Goal: Task Accomplishment & Management: Manage account settings

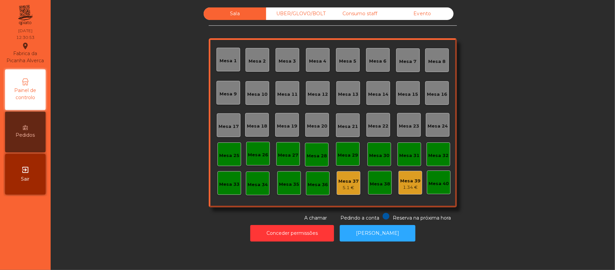
click at [399, 96] on div "Mesa 15" at bounding box center [408, 94] width 20 height 7
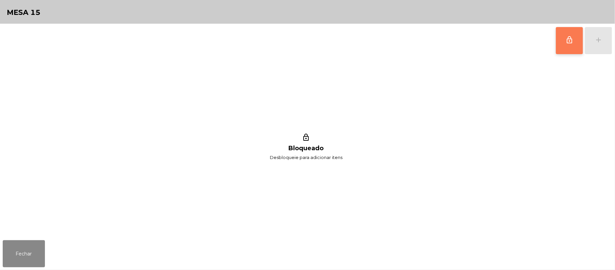
click at [565, 41] on button "lock_outline" at bounding box center [569, 40] width 27 height 27
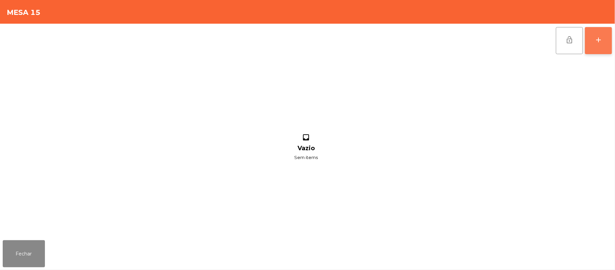
click at [593, 41] on button "add" at bounding box center [598, 40] width 27 height 27
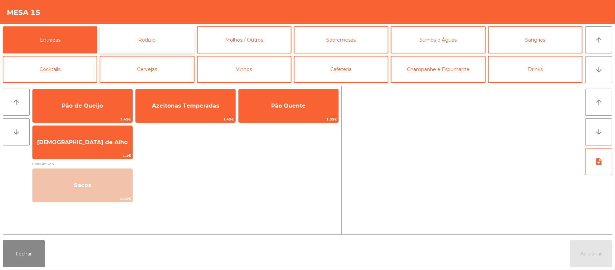
click at [161, 38] on button "Rodizio" at bounding box center [147, 39] width 95 height 27
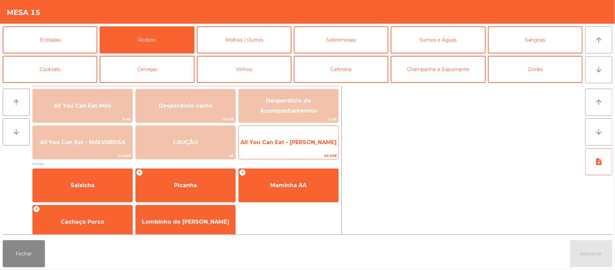
click at [294, 147] on span "All You Can Eat - Malva Almoço" at bounding box center [289, 142] width 100 height 18
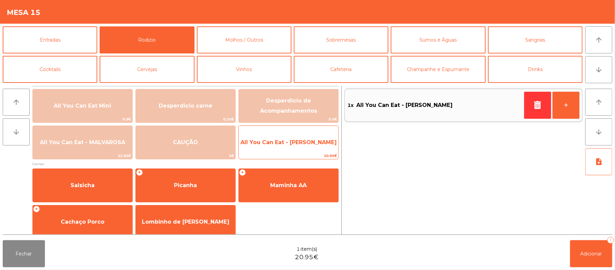
click at [301, 145] on span "All You Can Eat - Malva Almoço" at bounding box center [289, 142] width 96 height 6
click at [303, 145] on span "All You Can Eat - Malva Almoço" at bounding box center [289, 142] width 96 height 6
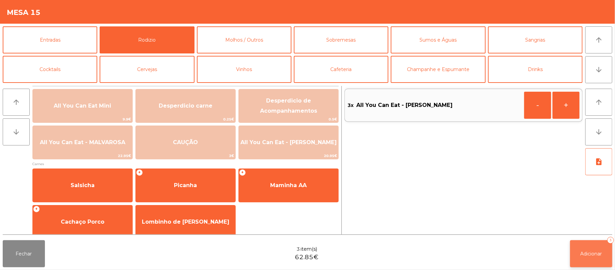
click at [579, 249] on button "Adicionar 3" at bounding box center [591, 253] width 42 height 27
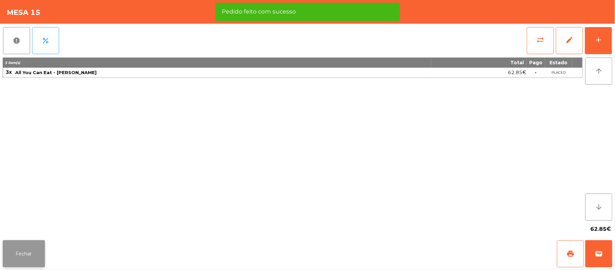
click at [22, 255] on button "Fechar" at bounding box center [24, 253] width 42 height 27
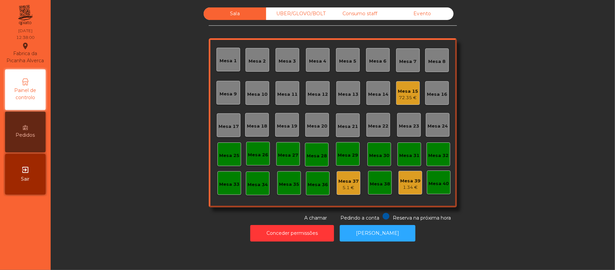
click at [289, 58] on div "Mesa 3" at bounding box center [287, 61] width 17 height 7
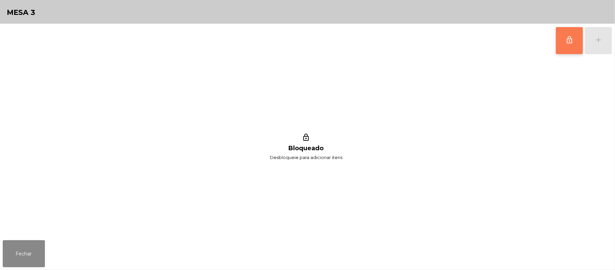
click at [569, 40] on span "lock_outline" at bounding box center [570, 40] width 8 height 8
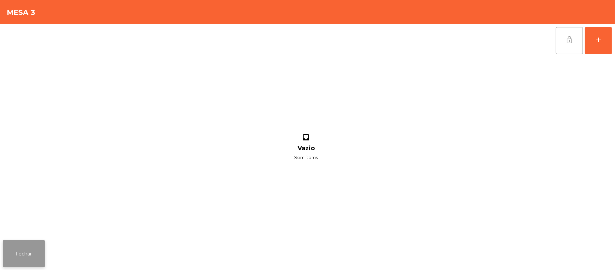
click at [42, 257] on button "Fechar" at bounding box center [24, 253] width 42 height 27
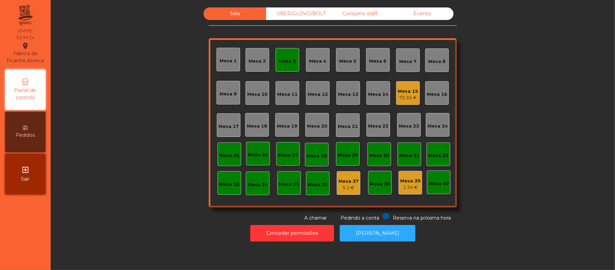
click at [282, 64] on div "Mesa 3" at bounding box center [288, 60] width 24 height 24
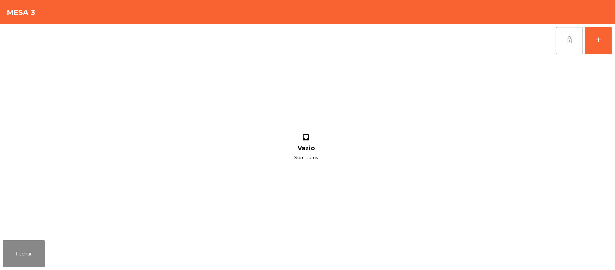
click at [573, 41] on span "lock_open" at bounding box center [570, 40] width 8 height 8
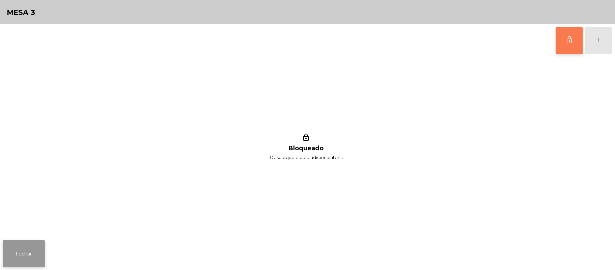
click at [36, 255] on button "Fechar" at bounding box center [24, 253] width 42 height 27
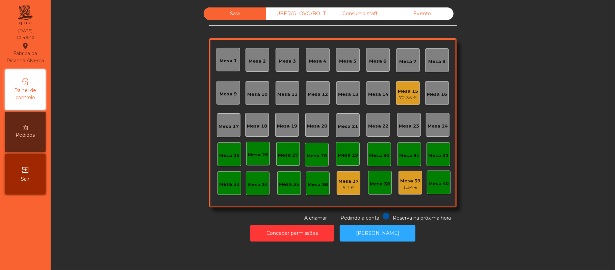
click at [403, 90] on div "Mesa 15" at bounding box center [408, 91] width 20 height 7
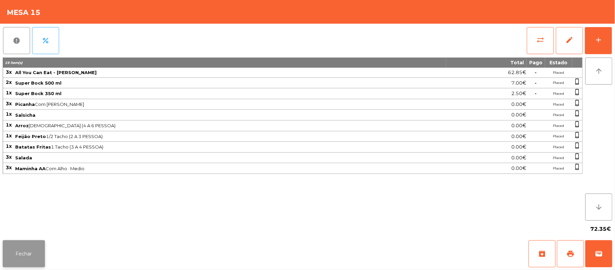
click at [37, 250] on button "Fechar" at bounding box center [24, 253] width 42 height 27
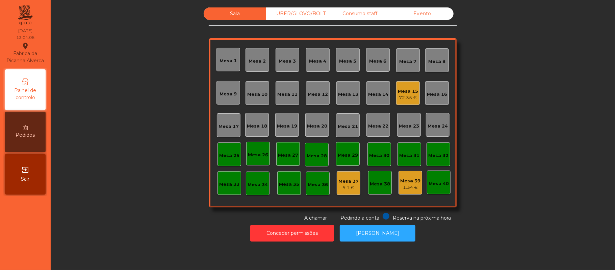
click at [220, 58] on div "Mesa 1" at bounding box center [228, 60] width 17 height 7
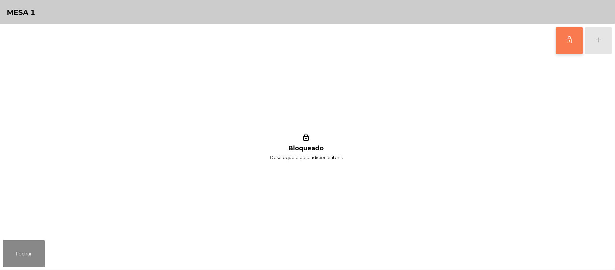
click at [564, 40] on button "lock_outline" at bounding box center [569, 40] width 27 height 27
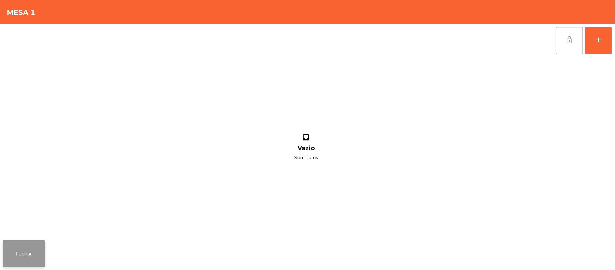
click at [27, 247] on button "Fechar" at bounding box center [24, 253] width 42 height 27
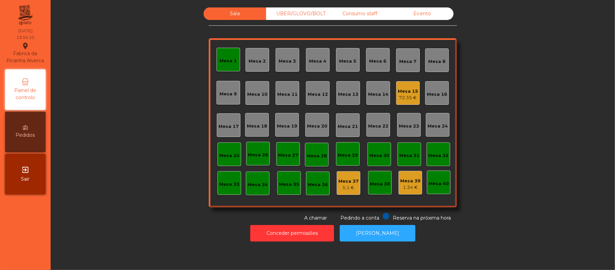
click at [220, 59] on div "Mesa 1" at bounding box center [228, 60] width 17 height 7
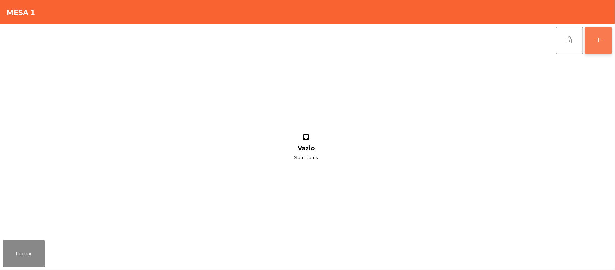
click at [599, 40] on div "add" at bounding box center [599, 40] width 8 height 8
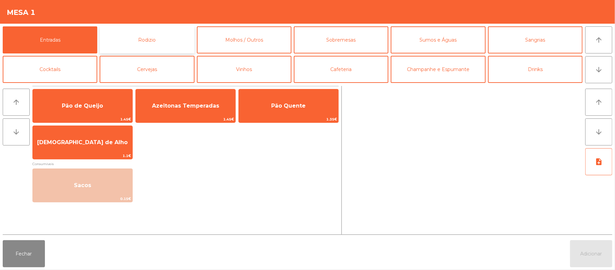
click at [160, 45] on button "Rodizio" at bounding box center [147, 39] width 95 height 27
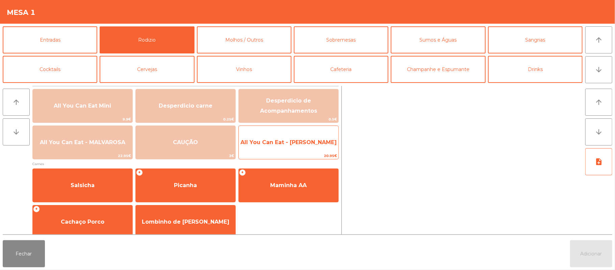
click at [292, 143] on span "All You Can Eat - Malva Almoço" at bounding box center [289, 142] width 96 height 6
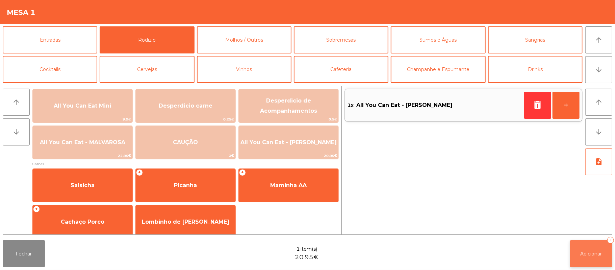
click at [593, 252] on span "Adicionar" at bounding box center [592, 253] width 22 height 6
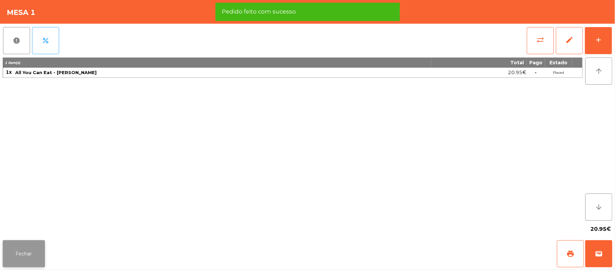
click at [20, 256] on button "Fechar" at bounding box center [24, 253] width 42 height 27
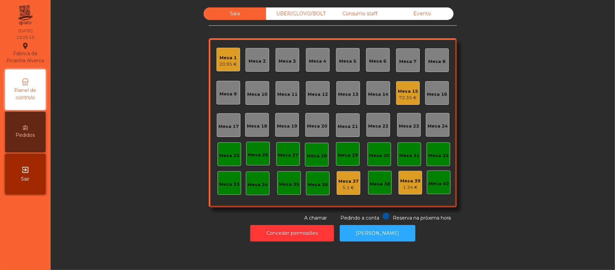
click at [230, 56] on div "Mesa 1" at bounding box center [229, 57] width 18 height 7
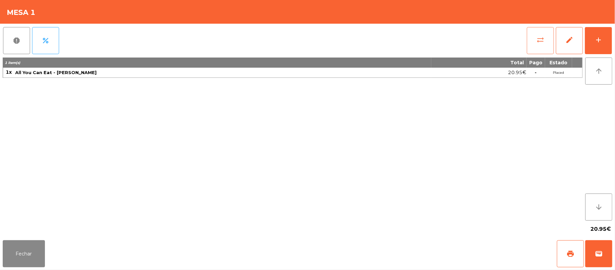
click at [546, 41] on button "sync_alt" at bounding box center [540, 40] width 27 height 27
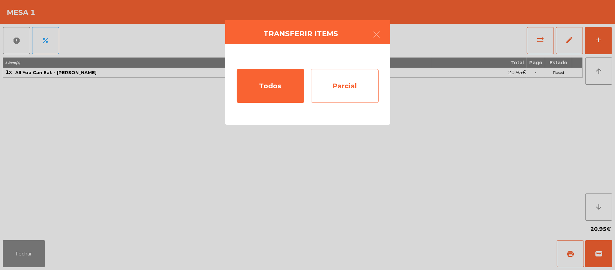
click at [344, 88] on div "Parcial" at bounding box center [345, 86] width 68 height 34
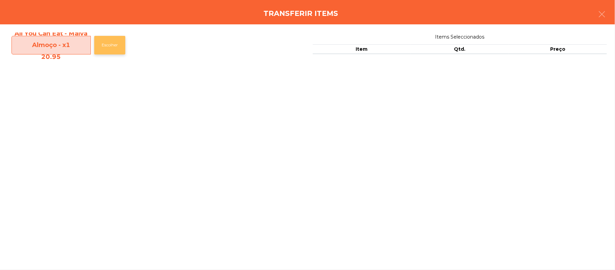
click at [113, 45] on button "Escolher" at bounding box center [109, 45] width 31 height 19
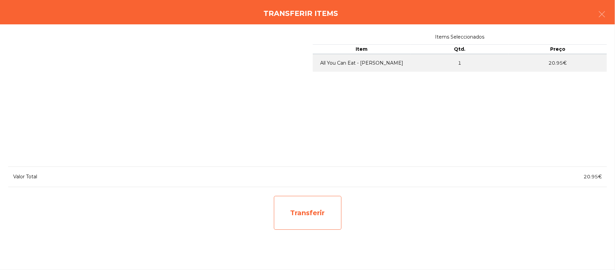
click at [320, 208] on div "Transferir" at bounding box center [308, 213] width 68 height 34
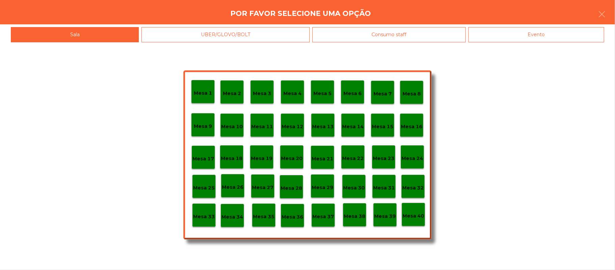
click at [324, 214] on p "Mesa 37" at bounding box center [324, 217] width 22 height 8
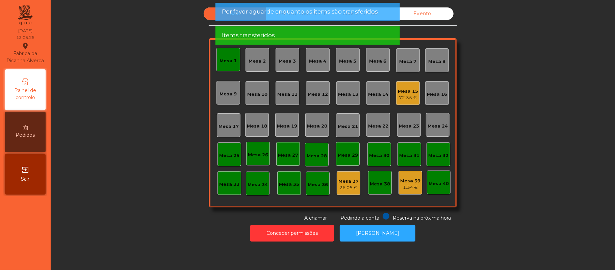
click at [220, 57] on div "Mesa 1" at bounding box center [228, 60] width 17 height 7
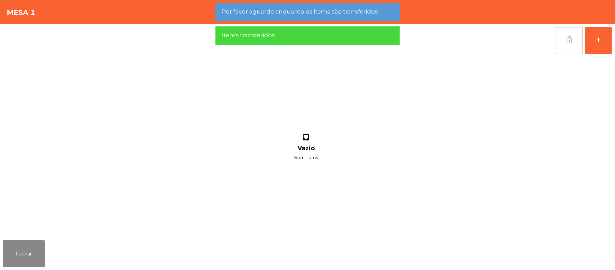
click at [567, 37] on span "lock_open" at bounding box center [570, 40] width 8 height 8
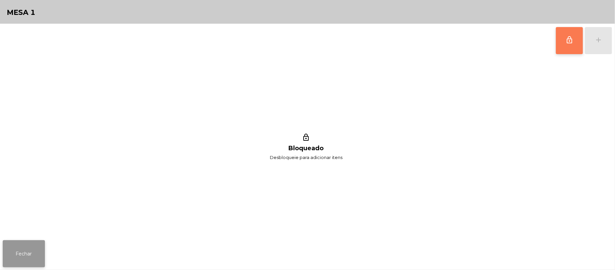
click at [22, 245] on button "Fechar" at bounding box center [24, 253] width 42 height 27
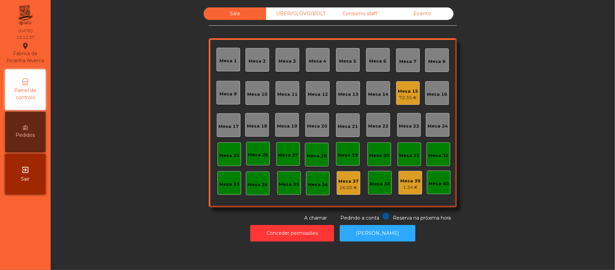
click at [313, 123] on div "Mesa 20" at bounding box center [317, 126] width 20 height 7
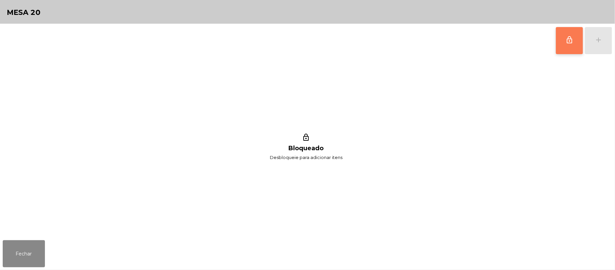
click at [559, 43] on button "lock_outline" at bounding box center [569, 40] width 27 height 27
click at [596, 39] on div "add" at bounding box center [599, 40] width 8 height 8
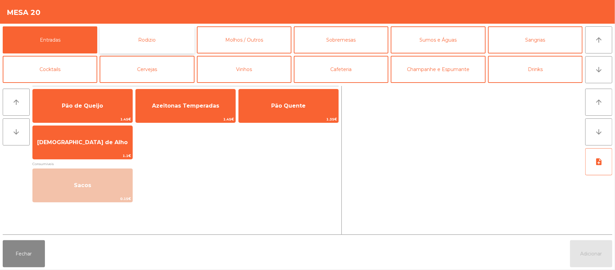
click at [165, 31] on button "Rodizio" at bounding box center [147, 39] width 95 height 27
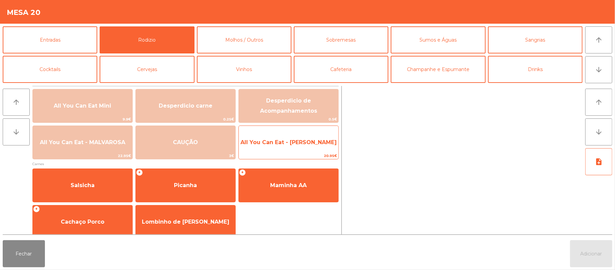
click at [276, 145] on span "All You Can Eat - Malva Almoço" at bounding box center [289, 142] width 96 height 6
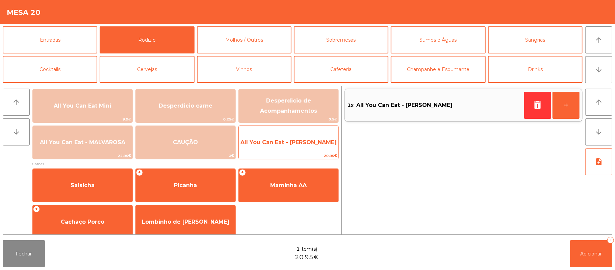
click at [280, 141] on span "All You Can Eat - Malva Almoço" at bounding box center [289, 142] width 96 height 6
click at [290, 141] on span "All You Can Eat - Malva Almoço" at bounding box center [289, 142] width 96 height 6
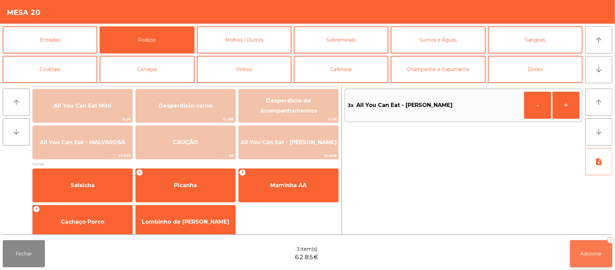
click at [592, 249] on button "Adicionar 3" at bounding box center [591, 253] width 42 height 27
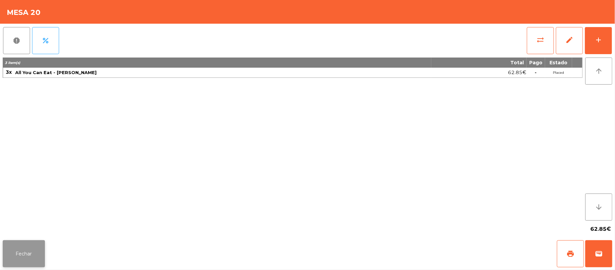
click at [37, 246] on button "Fechar" at bounding box center [24, 253] width 42 height 27
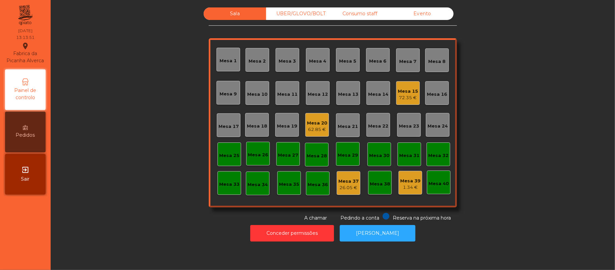
click at [299, 17] on div "UBER/GLOVO/BOLT" at bounding box center [297, 13] width 63 height 13
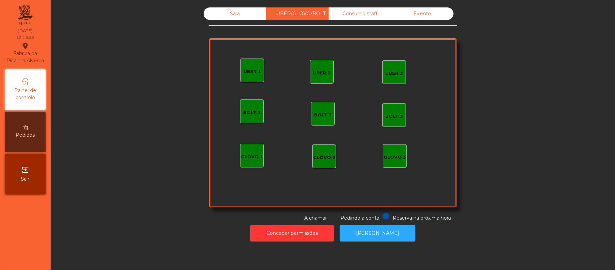
click at [250, 79] on div "UBER 1" at bounding box center [253, 70] width 24 height 24
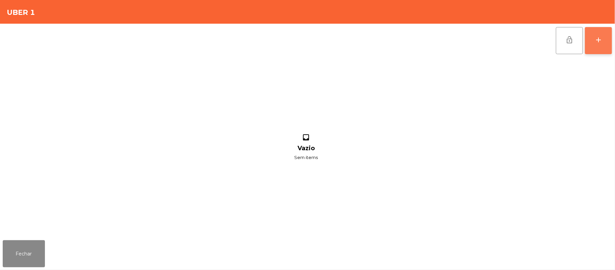
click at [603, 35] on button "add" at bounding box center [598, 40] width 27 height 27
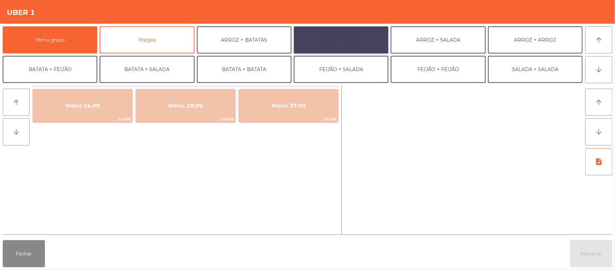
click at [342, 42] on button "ARROZ + FEIJÃO" at bounding box center [341, 39] width 95 height 27
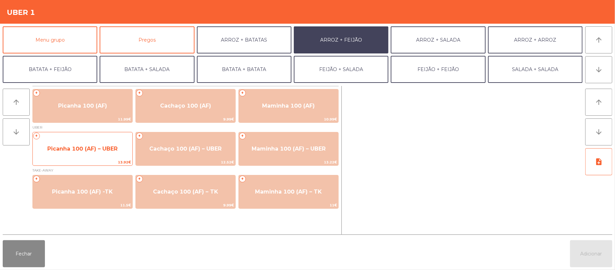
click at [99, 156] on span "Picanha 100 (AF) – UBER" at bounding box center [83, 149] width 100 height 18
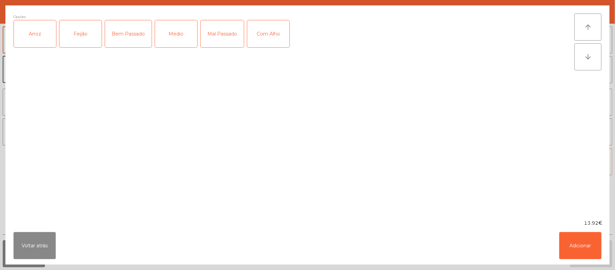
click at [49, 39] on div "Arroz" at bounding box center [35, 33] width 42 height 27
click at [82, 34] on div "Feijão" at bounding box center [80, 33] width 42 height 27
click at [218, 40] on div "Mal Passado" at bounding box center [222, 33] width 43 height 27
click at [264, 37] on div "Com Alho" at bounding box center [268, 33] width 42 height 27
click at [577, 241] on button "Adicionar" at bounding box center [581, 245] width 42 height 27
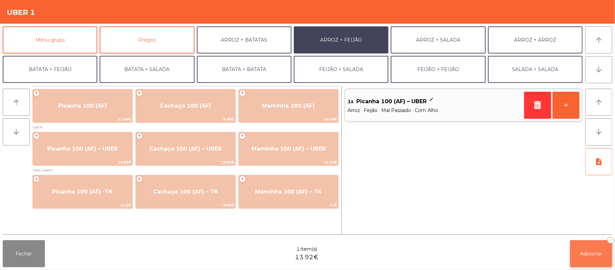
click at [578, 252] on button "Adicionar 1" at bounding box center [591, 253] width 42 height 27
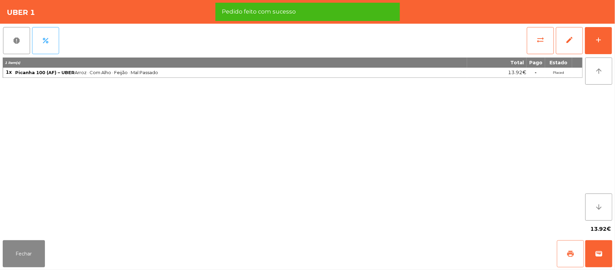
click at [563, 250] on button "print" at bounding box center [570, 253] width 27 height 27
click at [596, 250] on span "wallet" at bounding box center [599, 253] width 8 height 8
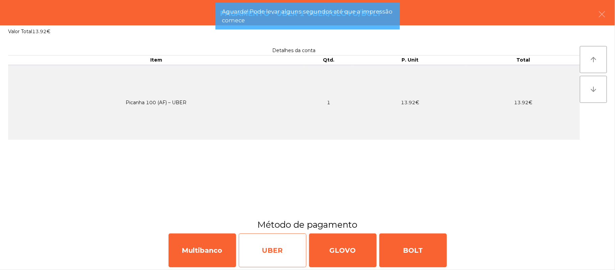
click at [277, 260] on div "UBER" at bounding box center [273, 250] width 68 height 34
select select "**"
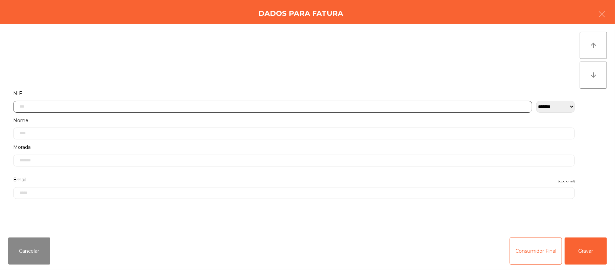
click at [194, 105] on input "text" at bounding box center [272, 107] width 519 height 12
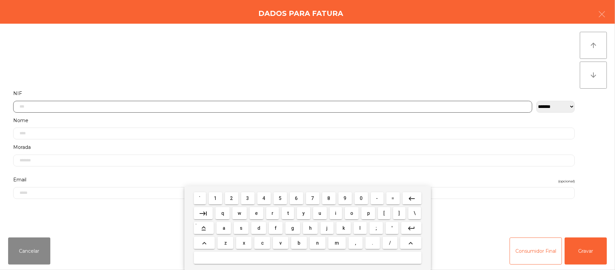
scroll to position [57, 0]
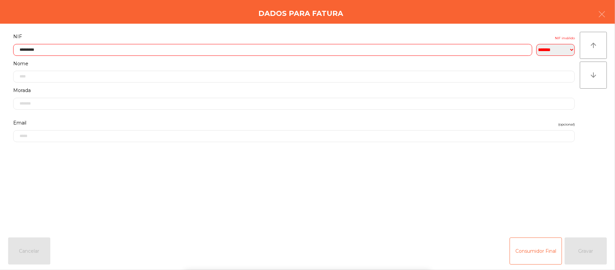
click at [554, 185] on form "**********" at bounding box center [294, 128] width 572 height 192
click at [566, 183] on form "**********" at bounding box center [294, 128] width 572 height 192
click at [566, 189] on form "**********" at bounding box center [294, 128] width 572 height 192
click at [572, 194] on form "**********" at bounding box center [294, 128] width 572 height 192
click at [580, 199] on div "arrow_upward arrow_downward" at bounding box center [593, 128] width 27 height 192
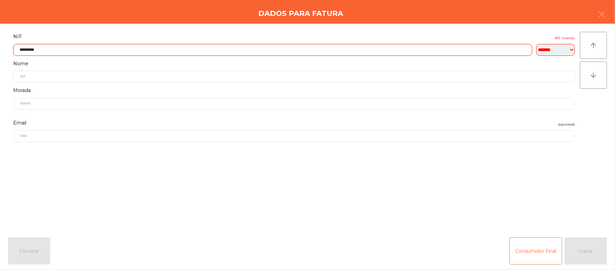
click at [322, 48] on input "*********" at bounding box center [272, 50] width 519 height 12
click at [572, 210] on div "` 1 2 3 4 5 6 7 8 9 0 - = keyboard_backspace keyboard_tab q w e r t y u i o p […" at bounding box center [307, 228] width 615 height 84
click at [581, 214] on div "` 1 2 3 4 5 6 7 8 9 0 - = keyboard_backspace keyboard_tab q w e r t y u i o p […" at bounding box center [307, 228] width 615 height 84
click at [580, 218] on div "**********" at bounding box center [307, 128] width 615 height 208
click at [291, 49] on input "*********" at bounding box center [272, 50] width 519 height 12
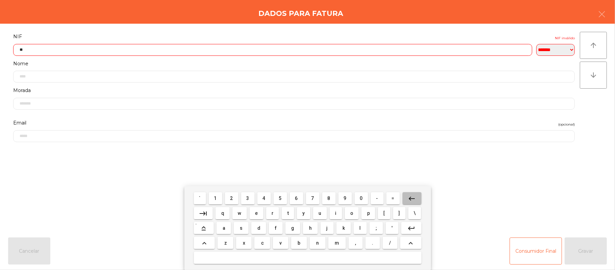
type input "*"
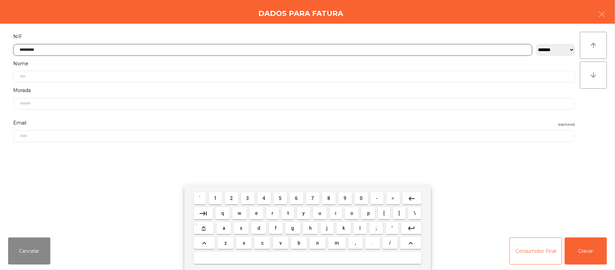
type input "*********"
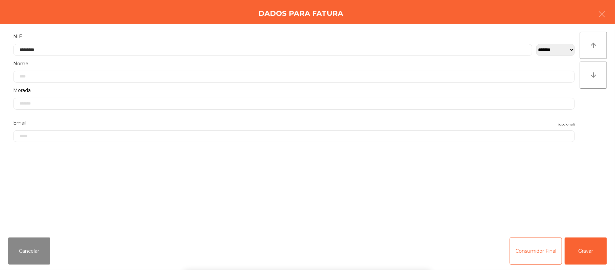
click at [583, 245] on div "` 1 2 3 4 5 6 7 8 9 0 - = keyboard_backspace keyboard_tab q w e r t y u i o p […" at bounding box center [307, 228] width 615 height 84
click at [594, 247] on div "` 1 2 3 4 5 6 7 8 9 0 - = keyboard_backspace keyboard_tab q w e r t y u i o p […" at bounding box center [307, 228] width 615 height 84
click at [592, 248] on button "Gravar" at bounding box center [586, 250] width 42 height 27
click at [594, 247] on div "SIM NAO" at bounding box center [308, 246] width 610 height 41
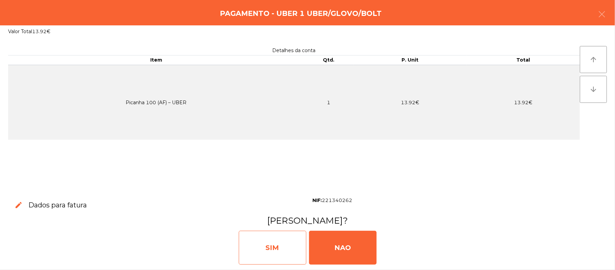
click at [277, 233] on div "SIM" at bounding box center [273, 247] width 68 height 34
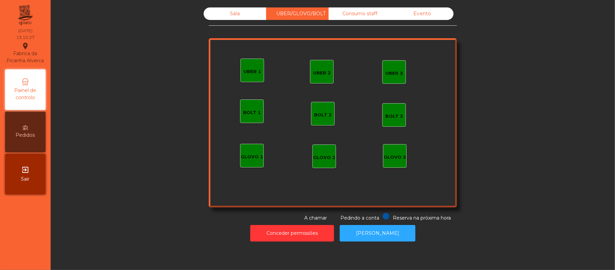
click at [230, 17] on div "Sala" at bounding box center [235, 13] width 63 height 13
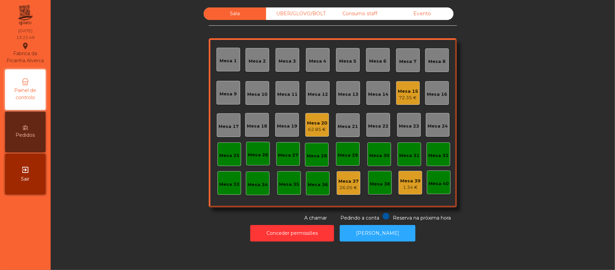
click at [372, 123] on div "Mesa 22" at bounding box center [378, 126] width 20 height 7
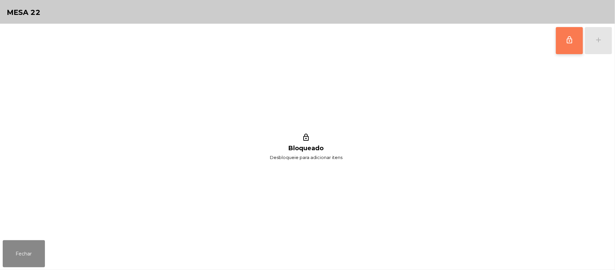
click at [569, 41] on span "lock_outline" at bounding box center [570, 40] width 8 height 8
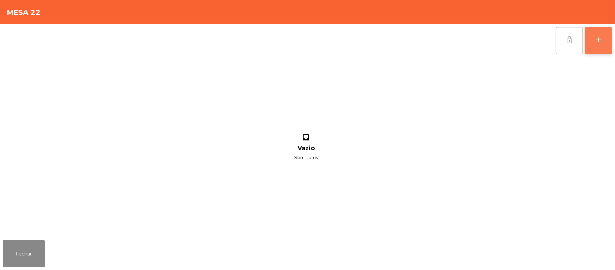
click at [601, 44] on button "add" at bounding box center [598, 40] width 27 height 27
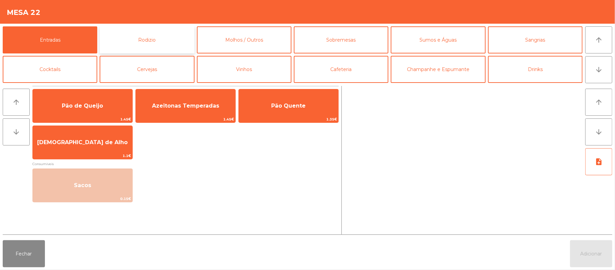
click at [147, 41] on button "Rodizio" at bounding box center [147, 39] width 95 height 27
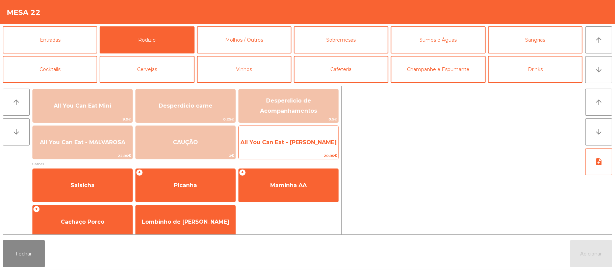
click at [312, 147] on span "All You Can Eat - Malva Almoço" at bounding box center [289, 142] width 100 height 18
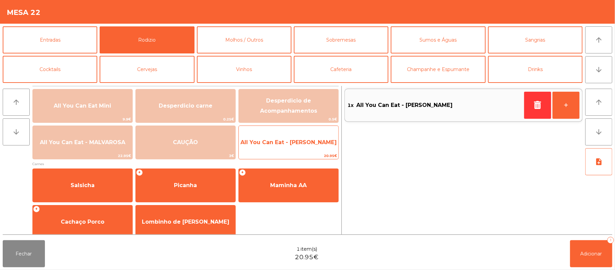
click at [308, 142] on span "All You Can Eat - Malva Almoço" at bounding box center [289, 142] width 96 height 6
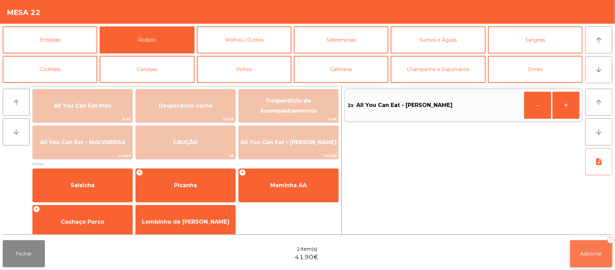
click at [583, 254] on span "Adicionar" at bounding box center [592, 253] width 22 height 6
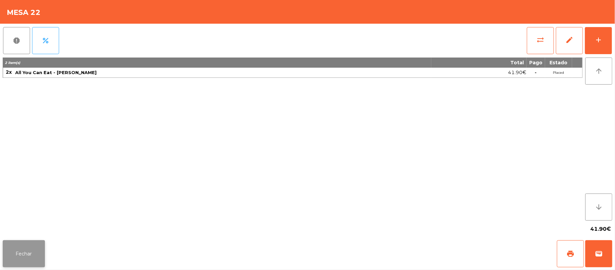
click at [26, 258] on button "Fechar" at bounding box center [24, 253] width 42 height 27
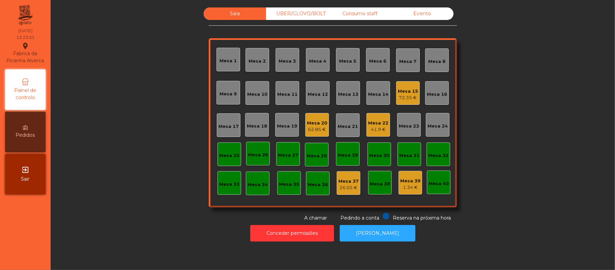
click at [406, 92] on div "Mesa 15" at bounding box center [408, 91] width 20 height 7
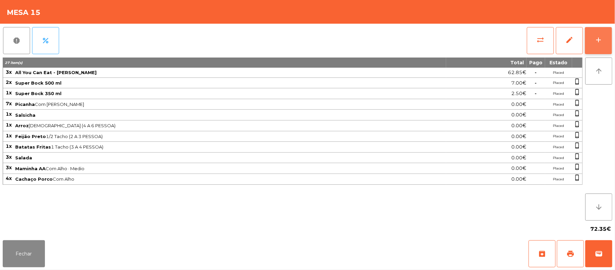
click at [585, 35] on button "add" at bounding box center [598, 40] width 27 height 27
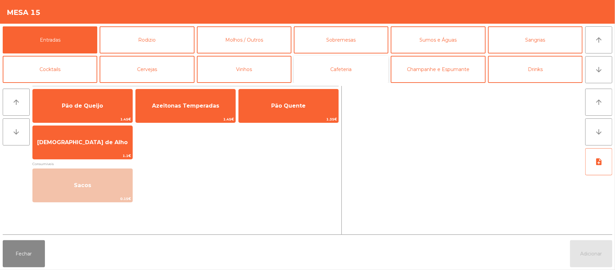
click at [326, 71] on button "Cafeteria" at bounding box center [341, 69] width 95 height 27
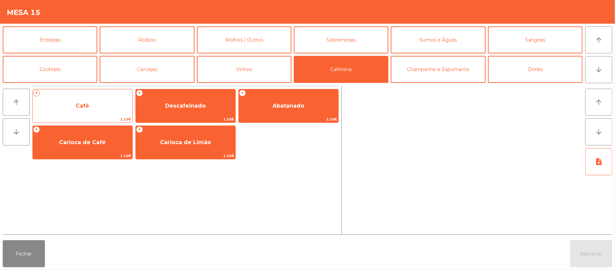
click at [108, 102] on span "Café" at bounding box center [83, 106] width 100 height 18
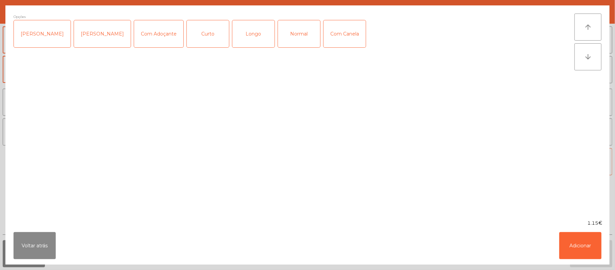
click at [238, 42] on div "Longo" at bounding box center [253, 33] width 42 height 27
click at [244, 39] on div "Longo" at bounding box center [253, 33] width 42 height 27
click at [278, 39] on div "Normal" at bounding box center [299, 33] width 42 height 27
click at [588, 249] on button "Adicionar" at bounding box center [581, 245] width 42 height 27
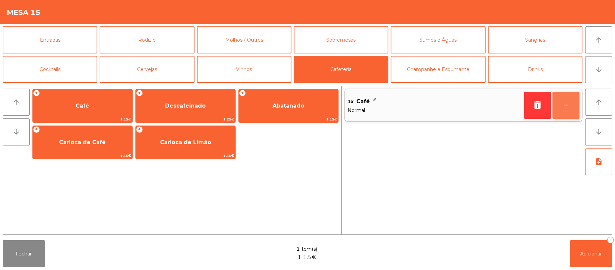
click at [567, 117] on button "+" at bounding box center [566, 105] width 27 height 27
click at [572, 109] on button "+" at bounding box center [566, 105] width 27 height 27
click at [568, 107] on button "+" at bounding box center [566, 105] width 27 height 27
click at [536, 103] on button "-" at bounding box center [537, 105] width 27 height 27
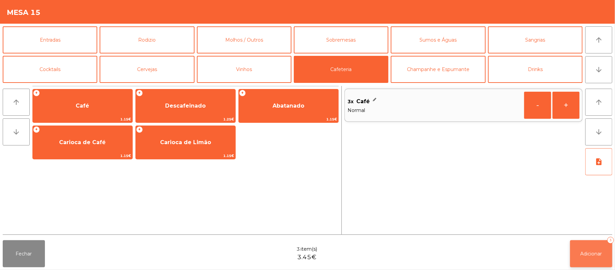
click at [585, 257] on button "Adicionar 3" at bounding box center [591, 253] width 42 height 27
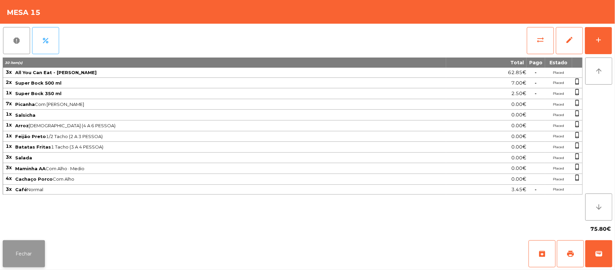
click at [17, 250] on button "Fechar" at bounding box center [24, 253] width 42 height 27
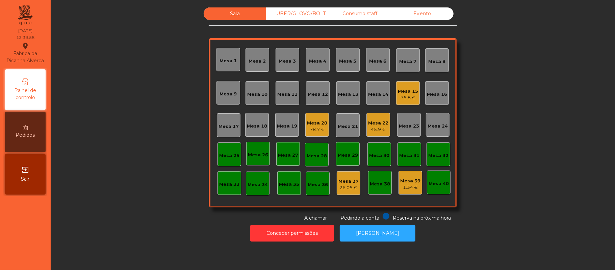
click at [294, 16] on div "UBER/GLOVO/BOLT" at bounding box center [297, 13] width 63 height 13
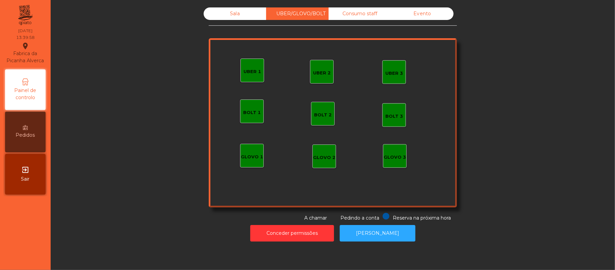
click at [251, 73] on div "UBER 1" at bounding box center [253, 71] width 18 height 7
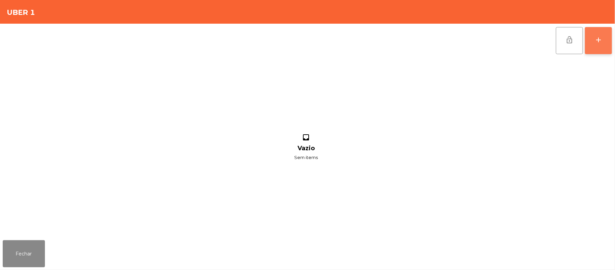
click at [595, 37] on div "add" at bounding box center [599, 40] width 8 height 8
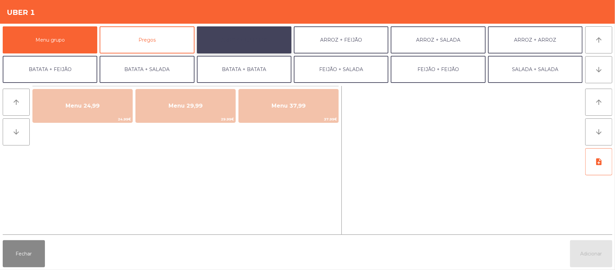
click at [266, 34] on button "ARROZ + BATATAS" at bounding box center [244, 39] width 95 height 27
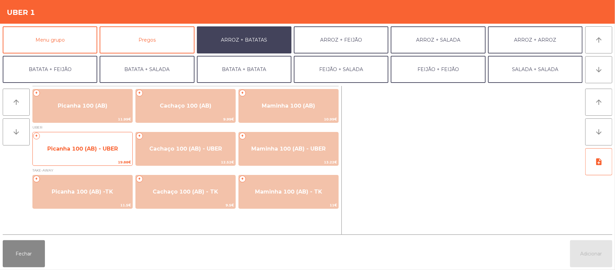
click at [110, 154] on span "Picanha 100 (AB) - UBER" at bounding box center [83, 149] width 100 height 18
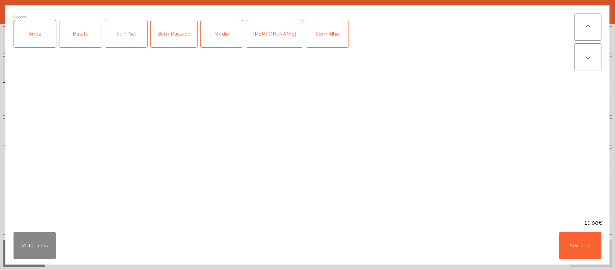
click at [37, 43] on div "Arroz" at bounding box center [35, 33] width 42 height 27
click at [72, 30] on div "Batata" at bounding box center [80, 33] width 42 height 27
click at [275, 31] on div "Mal Pssado" at bounding box center [274, 33] width 57 height 27
click at [313, 41] on div "Com Alho" at bounding box center [327, 33] width 42 height 27
click at [576, 244] on button "Adicionar" at bounding box center [581, 245] width 42 height 27
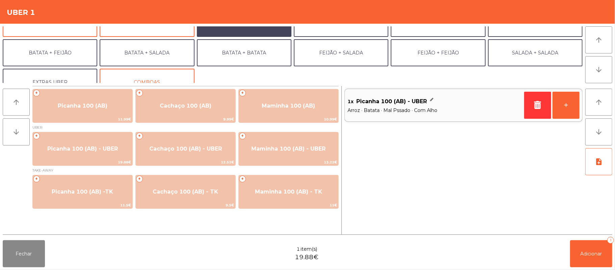
scroll to position [29, 0]
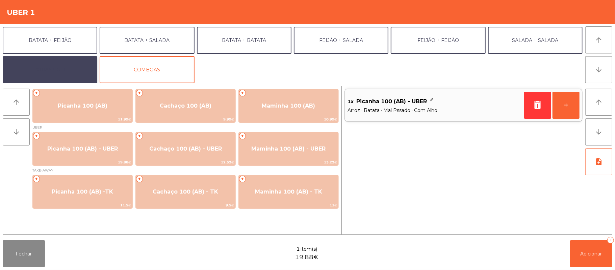
click at [64, 62] on button "EXTRAS UBER" at bounding box center [50, 69] width 95 height 27
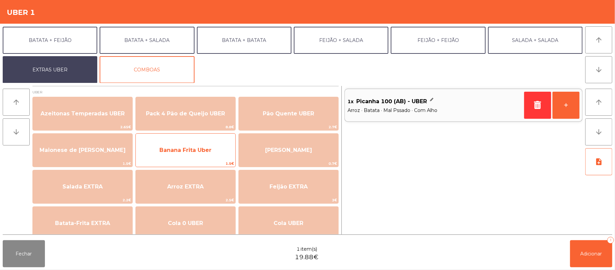
click at [183, 153] on span "Banana Frita Uber" at bounding box center [185, 150] width 52 height 6
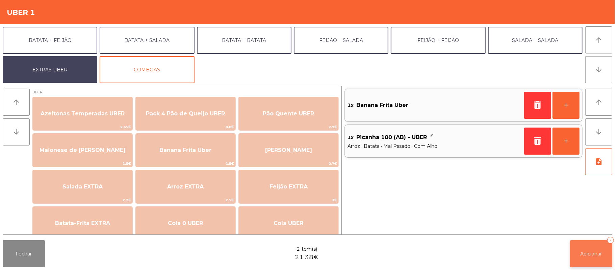
click at [589, 254] on span "Adicionar" at bounding box center [592, 253] width 22 height 6
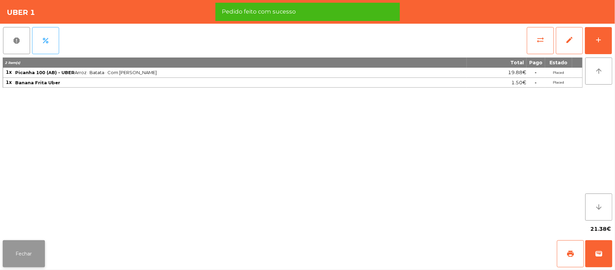
click at [31, 261] on button "Fechar" at bounding box center [24, 253] width 42 height 27
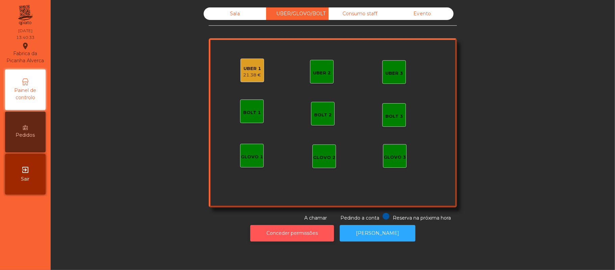
click at [293, 240] on button "Conceder permissões" at bounding box center [292, 233] width 84 height 17
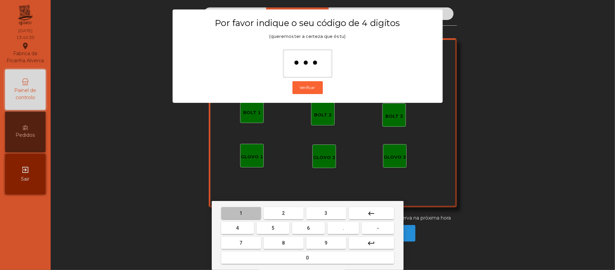
type input "****"
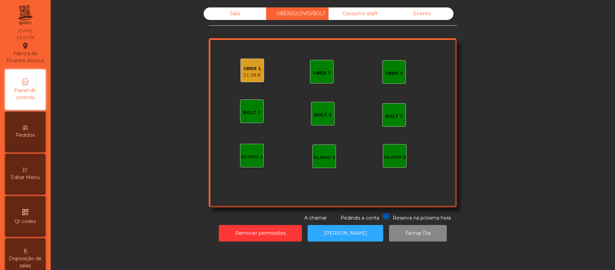
click at [244, 74] on div "21.38 €" at bounding box center [253, 75] width 18 height 7
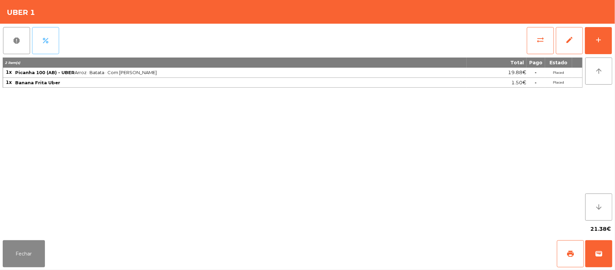
click at [42, 49] on button "percent" at bounding box center [45, 40] width 27 height 27
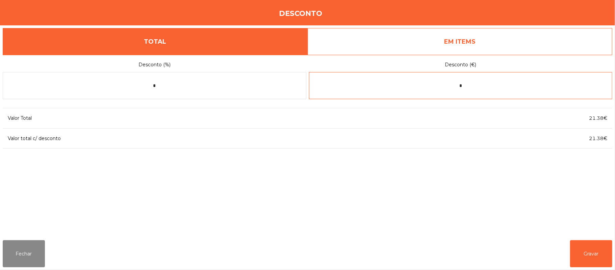
click at [475, 85] on input "*" at bounding box center [461, 85] width 304 height 27
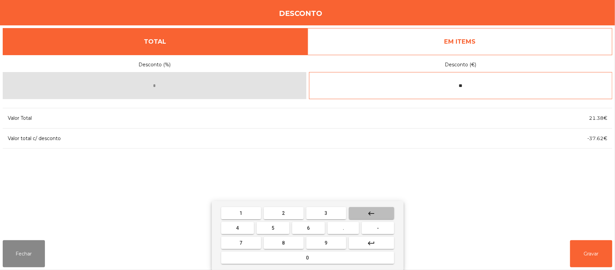
type input "*"
type input "****"
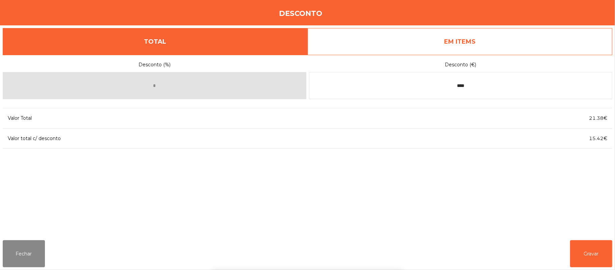
click at [596, 247] on div "1 2 3 keyboard_backspace 4 5 6 . - 7 8 9 keyboard_return 0" at bounding box center [307, 235] width 615 height 69
click at [608, 255] on button "Gravar" at bounding box center [591, 253] width 42 height 27
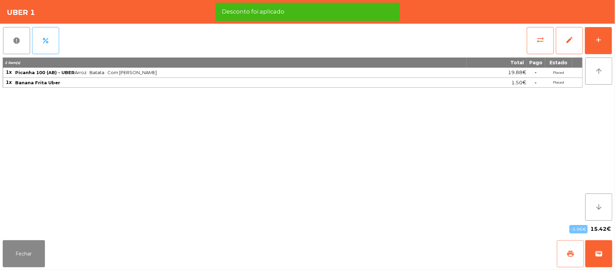
click at [567, 254] on span "print" at bounding box center [571, 253] width 8 height 8
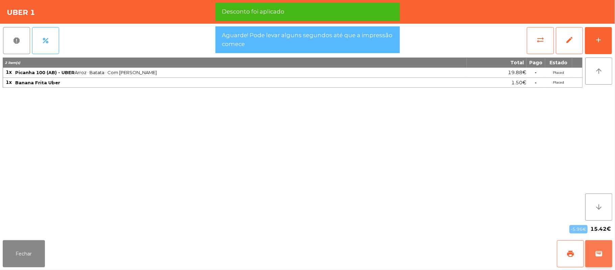
click at [603, 254] on span "wallet" at bounding box center [599, 253] width 8 height 8
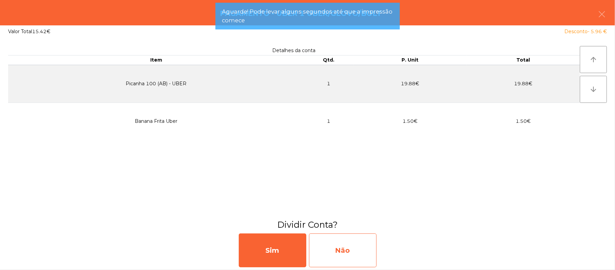
click at [354, 257] on div "Não" at bounding box center [343, 250] width 68 height 34
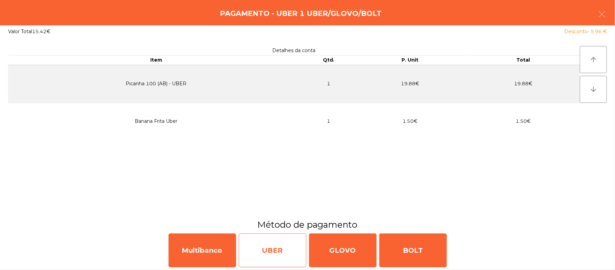
click at [281, 253] on div "UBER" at bounding box center [273, 250] width 68 height 34
select select "**"
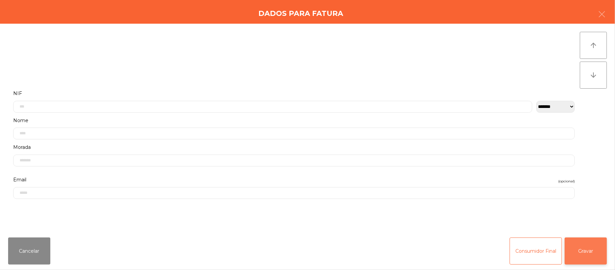
click at [593, 245] on button "Gravar" at bounding box center [586, 250] width 42 height 27
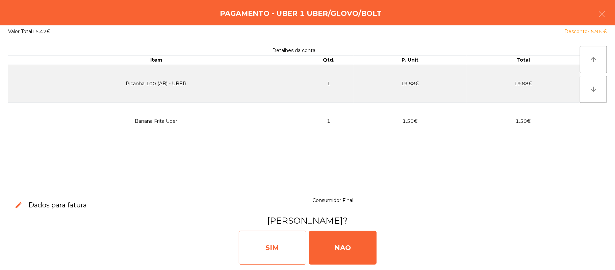
click at [276, 252] on div "SIM" at bounding box center [273, 247] width 68 height 34
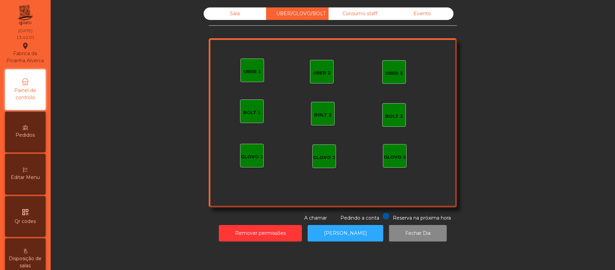
click at [243, 18] on div "Sala" at bounding box center [235, 13] width 63 height 13
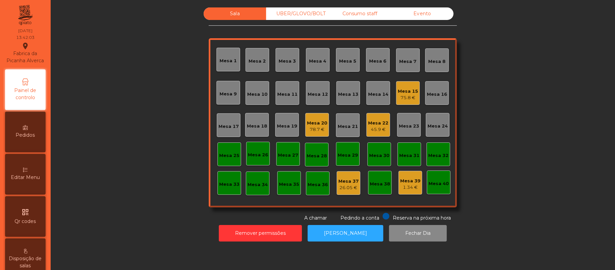
click at [409, 95] on div "75.8 €" at bounding box center [408, 97] width 20 height 7
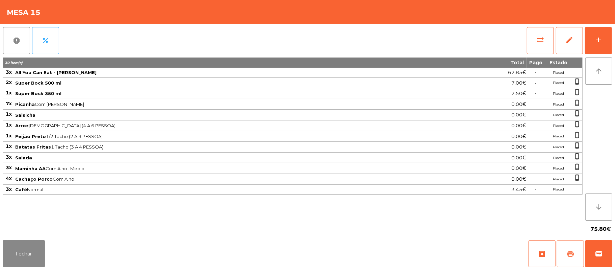
click at [566, 253] on button "print" at bounding box center [570, 253] width 27 height 27
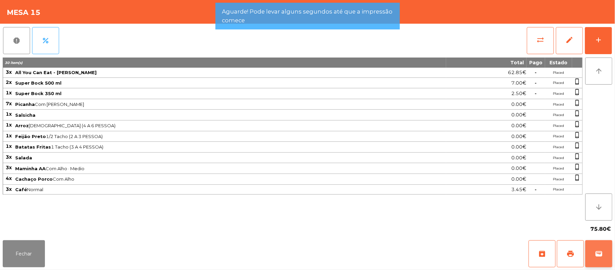
click at [606, 256] on button "wallet" at bounding box center [599, 253] width 27 height 27
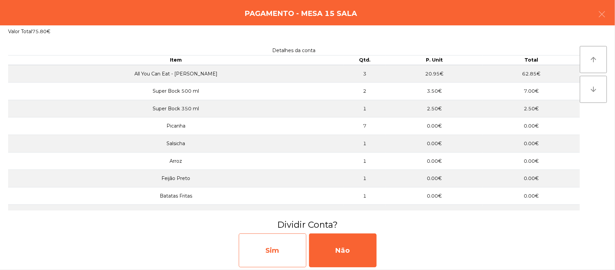
click at [269, 254] on div "Sim" at bounding box center [273, 250] width 68 height 34
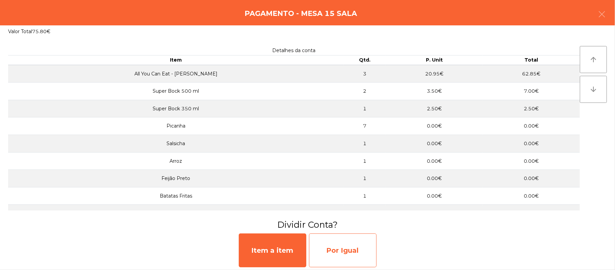
click at [353, 239] on div "Por Igual" at bounding box center [343, 250] width 68 height 34
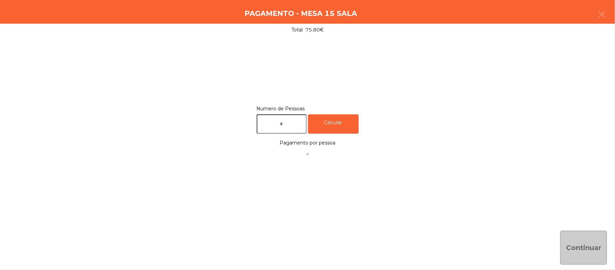
click at [290, 125] on input "text" at bounding box center [282, 123] width 50 height 19
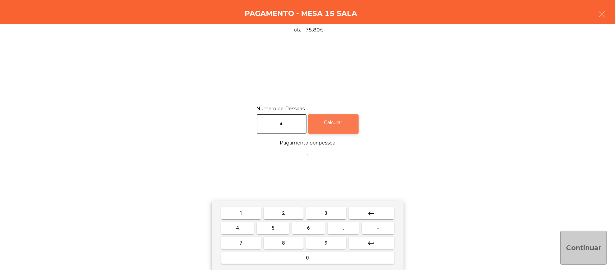
type input "*"
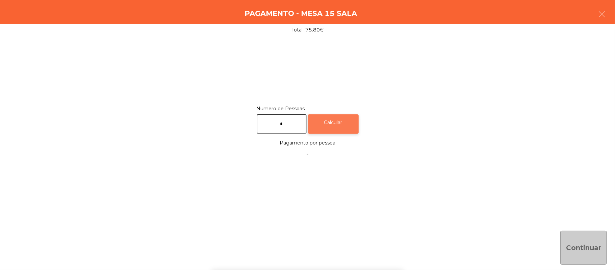
click at [343, 121] on div "Calcular" at bounding box center [333, 123] width 51 height 19
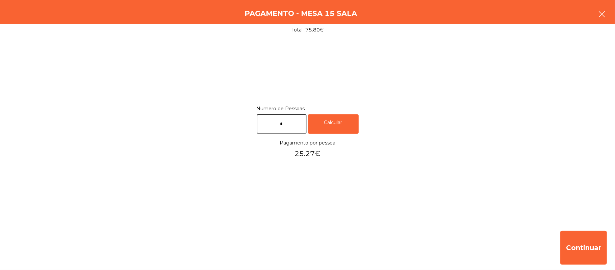
click at [598, 8] on button "button" at bounding box center [602, 15] width 19 height 20
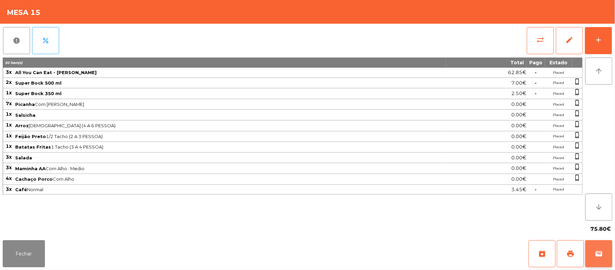
click at [606, 251] on button "wallet" at bounding box center [599, 253] width 27 height 27
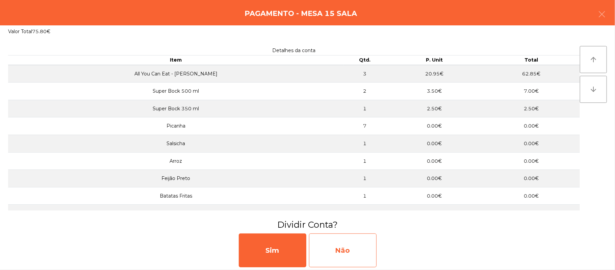
click at [359, 251] on div "Não" at bounding box center [343, 250] width 68 height 34
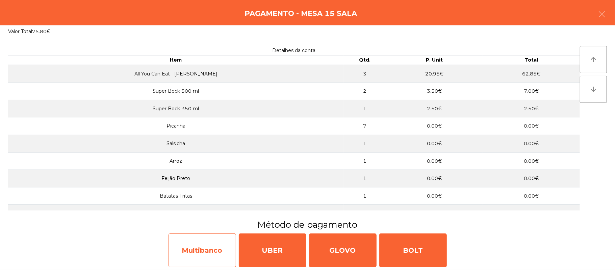
click at [202, 248] on div "Multibanco" at bounding box center [203, 250] width 68 height 34
select select "**"
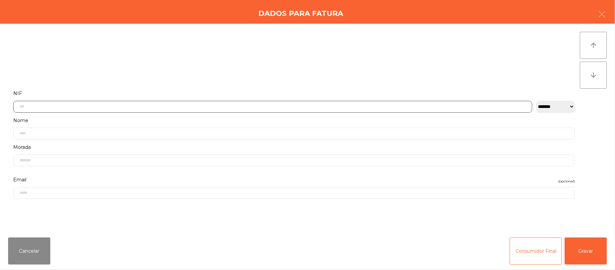
click at [274, 106] on input "text" at bounding box center [272, 107] width 519 height 12
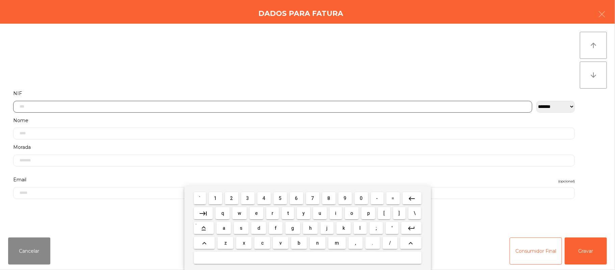
scroll to position [57, 0]
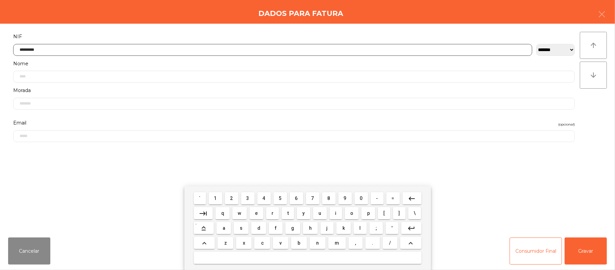
type input "*********"
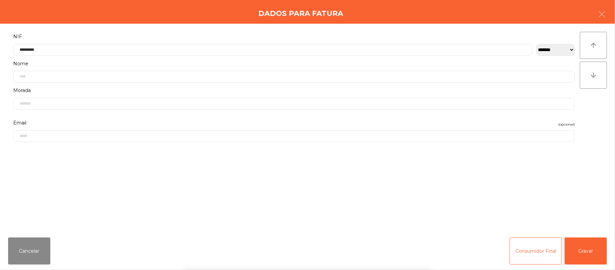
click at [587, 249] on div "` 1 2 3 4 5 6 7 8 9 0 - = keyboard_backspace keyboard_tab q w e r t y u i o p […" at bounding box center [307, 228] width 615 height 84
click at [593, 248] on div "` 1 2 3 4 5 6 7 8 9 0 - = keyboard_backspace keyboard_tab q w e r t y u i o p […" at bounding box center [307, 228] width 615 height 84
click at [592, 247] on button "Gravar" at bounding box center [586, 250] width 42 height 27
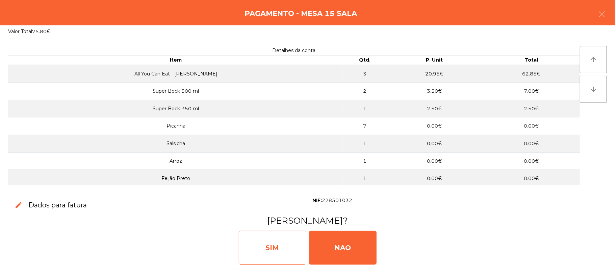
click at [274, 253] on div "SIM" at bounding box center [273, 247] width 68 height 34
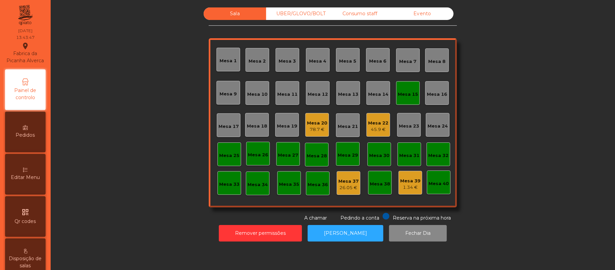
click at [396, 70] on div "Mesa 7" at bounding box center [408, 60] width 24 height 24
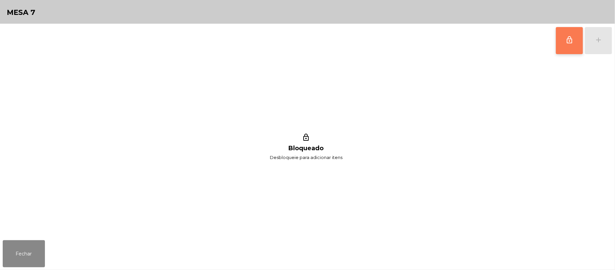
click at [557, 47] on button "lock_outline" at bounding box center [569, 40] width 27 height 27
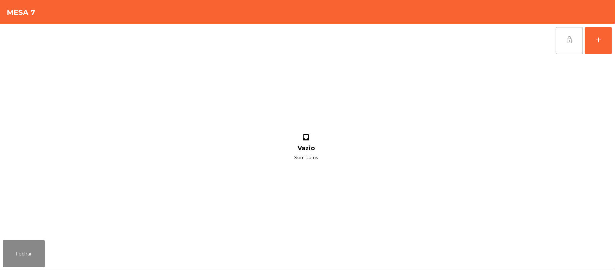
click at [557, 43] on button "lock_open" at bounding box center [569, 40] width 27 height 27
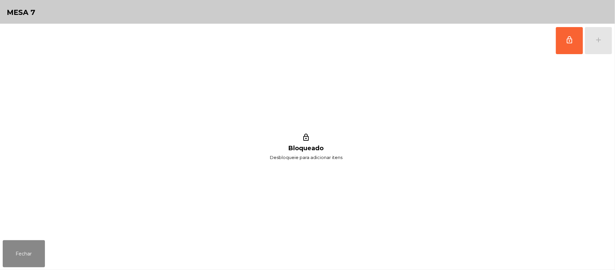
click at [9, 269] on div "Fechar" at bounding box center [307, 253] width 615 height 32
click at [22, 260] on button "Fechar" at bounding box center [24, 253] width 42 height 27
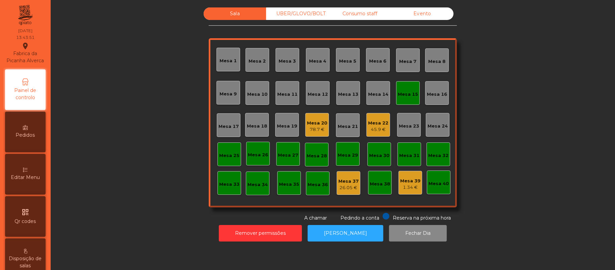
click at [413, 90] on div "Mesa 15" at bounding box center [408, 92] width 20 height 9
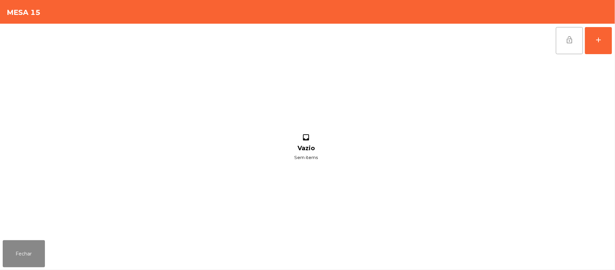
click at [560, 28] on button "lock_open" at bounding box center [569, 40] width 27 height 27
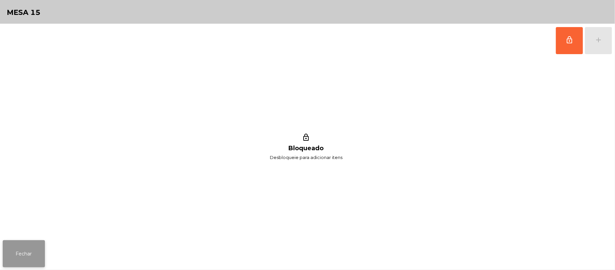
click at [27, 260] on button "Fechar" at bounding box center [24, 253] width 42 height 27
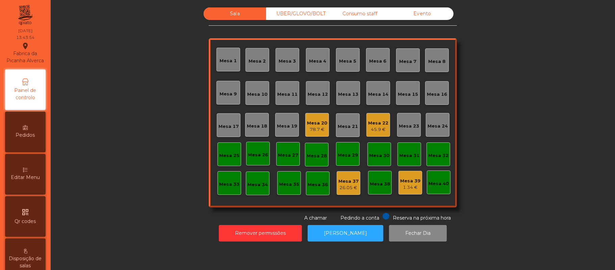
click at [318, 130] on div "78.7 €" at bounding box center [317, 129] width 20 height 7
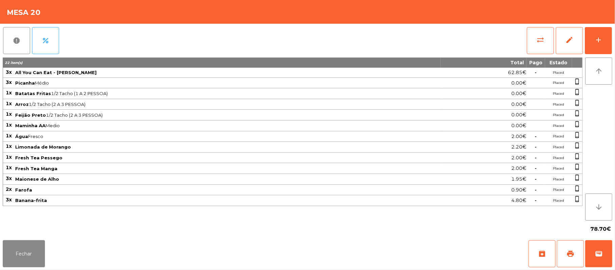
click at [23, 268] on div "Fechar archive print wallet" at bounding box center [307, 253] width 615 height 32
click at [39, 257] on button "Fechar" at bounding box center [24, 253] width 42 height 27
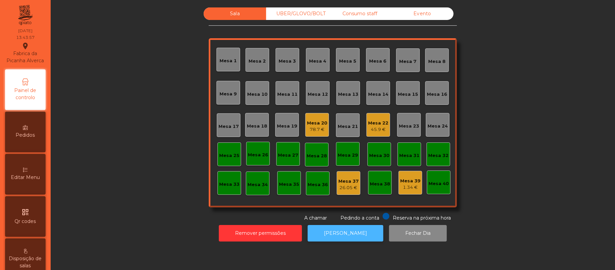
click at [329, 239] on button "[PERSON_NAME]" at bounding box center [346, 233] width 76 height 17
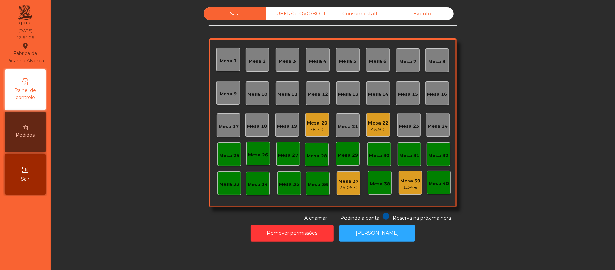
click at [320, 124] on div "Mesa 20" at bounding box center [317, 123] width 20 height 7
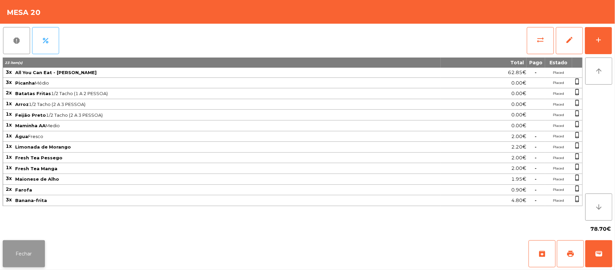
click at [38, 263] on button "Fechar" at bounding box center [24, 253] width 42 height 27
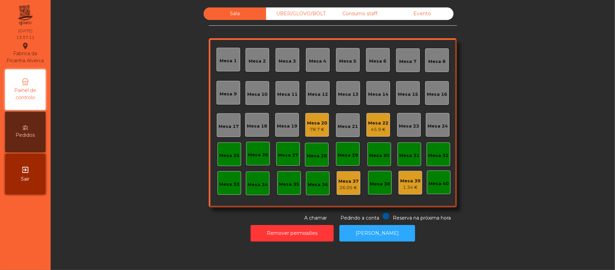
click at [433, 91] on div "Mesa 16" at bounding box center [437, 94] width 20 height 7
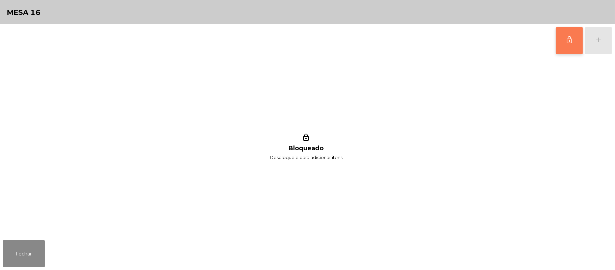
click at [568, 41] on span "lock_outline" at bounding box center [570, 40] width 8 height 8
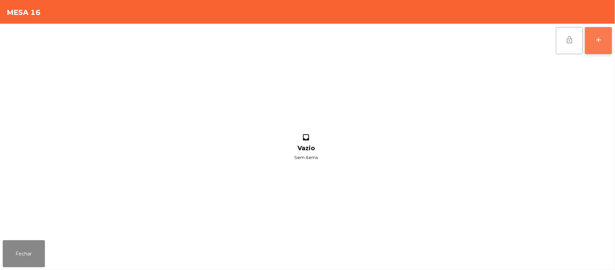
click at [594, 38] on button "add" at bounding box center [598, 40] width 27 height 27
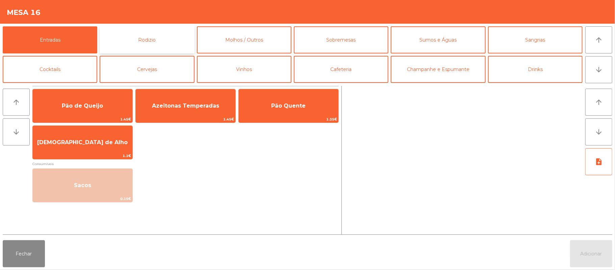
click at [158, 41] on button "Rodizio" at bounding box center [147, 39] width 95 height 27
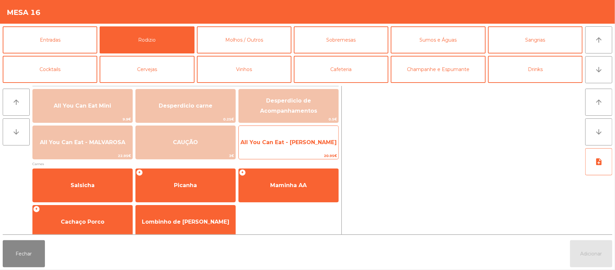
click at [307, 144] on span "All You Can Eat - Malva Almoço" at bounding box center [289, 142] width 96 height 6
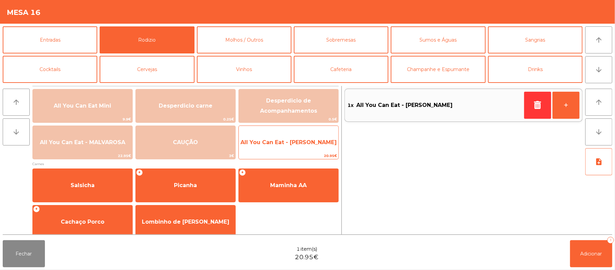
click at [310, 144] on span "All You Can Eat - Malva Almoço" at bounding box center [289, 142] width 96 height 6
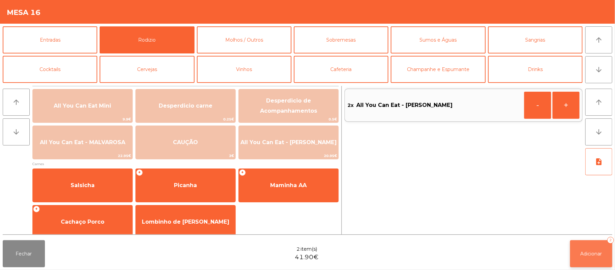
click at [585, 250] on span "Adicionar" at bounding box center [592, 253] width 22 height 6
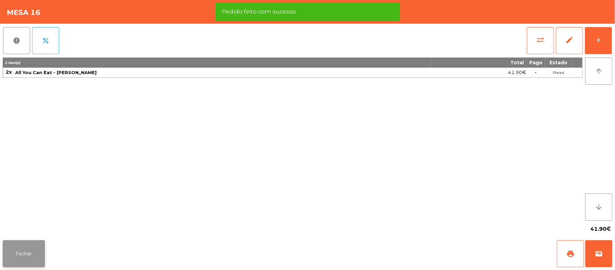
click at [17, 253] on button "Fechar" at bounding box center [24, 253] width 42 height 27
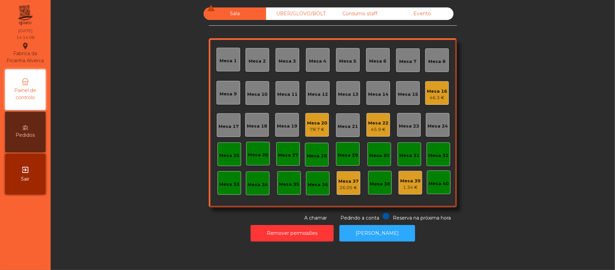
click at [314, 121] on div "Mesa 20" at bounding box center [317, 123] width 20 height 7
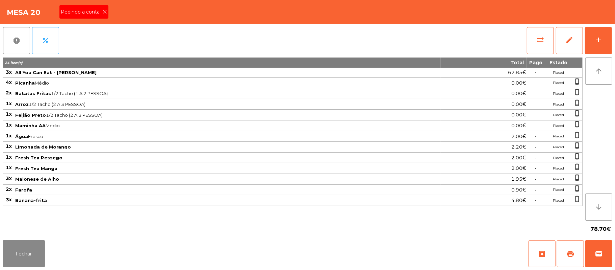
click at [84, 11] on span "Pedindo a conta" at bounding box center [82, 11] width 42 height 7
click at [22, 253] on button "Fechar" at bounding box center [24, 253] width 42 height 27
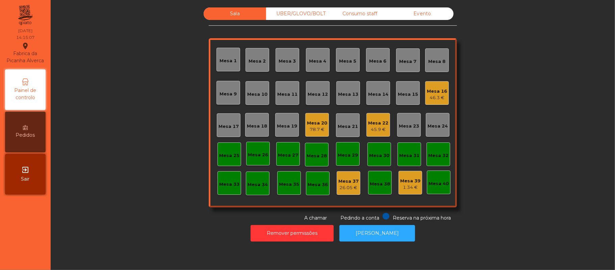
click at [309, 133] on div "Mesa 20 78.7 €" at bounding box center [317, 125] width 24 height 24
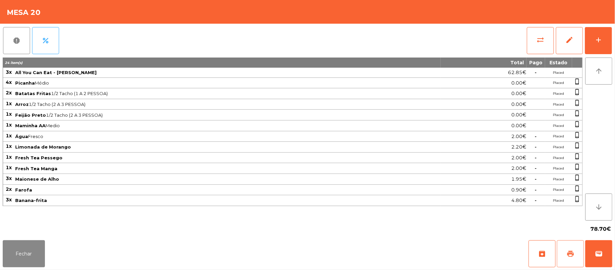
click at [566, 257] on button "print" at bounding box center [570, 253] width 27 height 27
click at [612, 246] on button "wallet" at bounding box center [599, 253] width 27 height 27
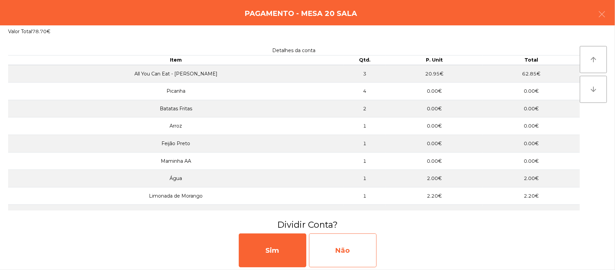
click at [342, 249] on div "Não" at bounding box center [343, 250] width 68 height 34
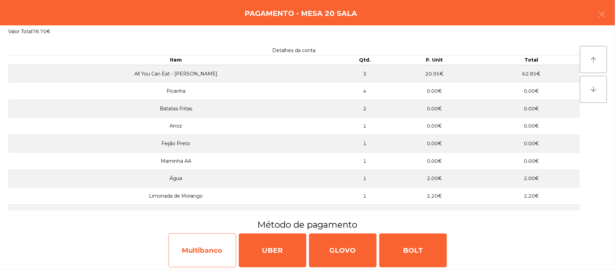
click at [216, 256] on div "Multibanco" at bounding box center [203, 250] width 68 height 34
select select "**"
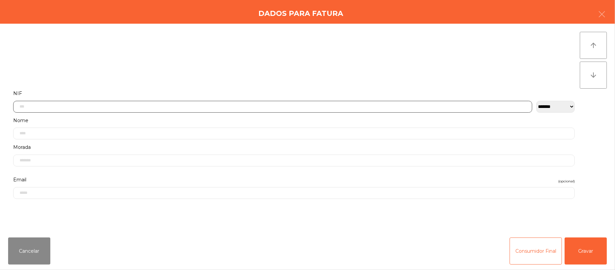
click at [283, 105] on input "text" at bounding box center [272, 107] width 519 height 12
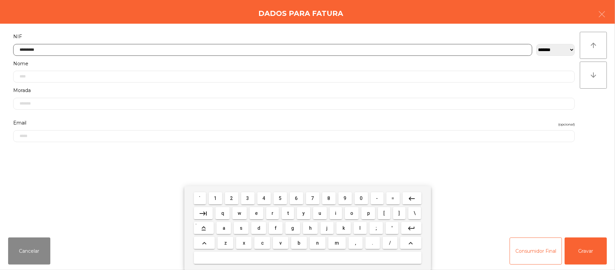
type input "*********"
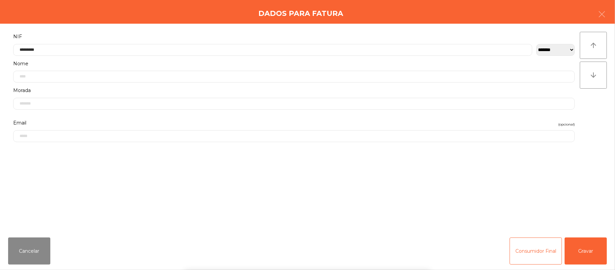
click at [584, 248] on div "` 1 2 3 4 5 6 7 8 9 0 - = keyboard_backspace keyboard_tab q w e r t y u i o p […" at bounding box center [307, 228] width 615 height 84
click at [593, 249] on div "` 1 2 3 4 5 6 7 8 9 0 - = keyboard_backspace keyboard_tab q w e r t y u i o p […" at bounding box center [307, 228] width 615 height 84
click at [598, 252] on button "Gravar" at bounding box center [586, 250] width 42 height 27
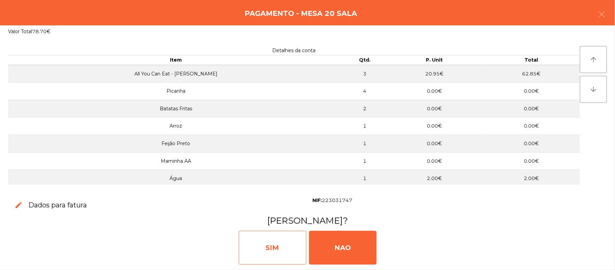
click at [264, 247] on div "SIM" at bounding box center [273, 247] width 68 height 34
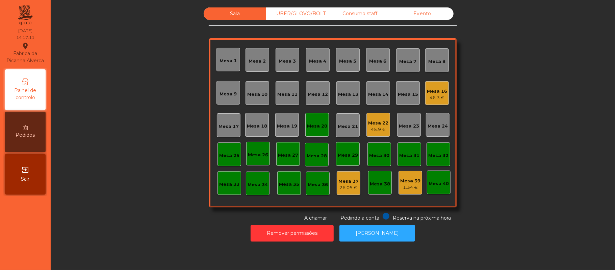
click at [314, 115] on div "Mesa 20" at bounding box center [317, 125] width 24 height 24
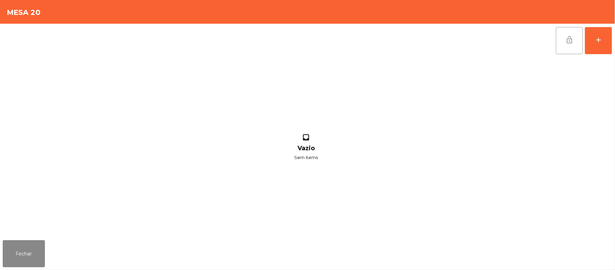
click at [565, 41] on button "lock_open" at bounding box center [569, 40] width 27 height 27
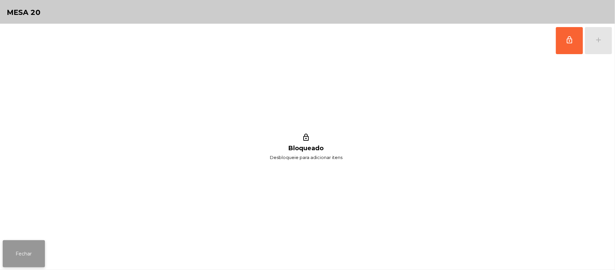
click at [7, 258] on button "Fechar" at bounding box center [24, 253] width 42 height 27
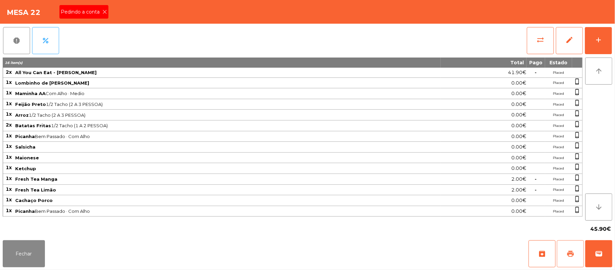
click at [567, 254] on span "print" at bounding box center [571, 253] width 8 height 8
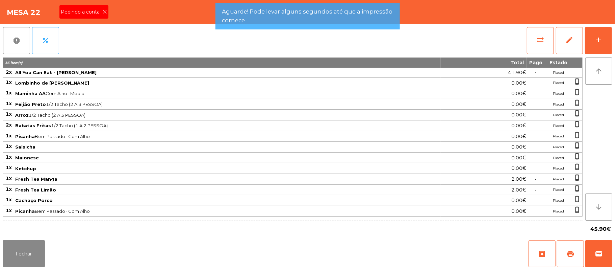
click at [104, 11] on icon at bounding box center [104, 11] width 5 height 5
click at [99, 4] on div "Mesa 22" at bounding box center [307, 12] width 615 height 24
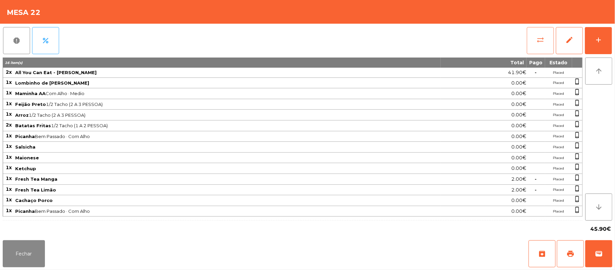
click at [534, 42] on button "sync_alt" at bounding box center [540, 40] width 27 height 27
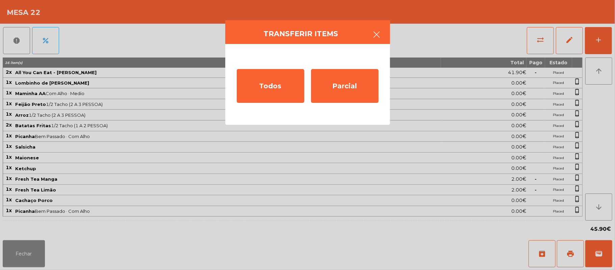
click at [383, 34] on button "button" at bounding box center [377, 35] width 19 height 20
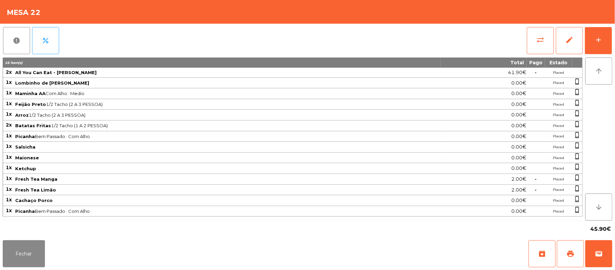
click at [613, 251] on div "Fechar archive print wallet" at bounding box center [307, 253] width 615 height 32
click at [603, 250] on span "wallet" at bounding box center [599, 253] width 8 height 8
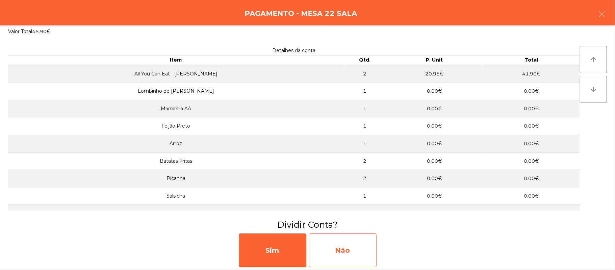
click at [343, 253] on div "Não" at bounding box center [343, 250] width 68 height 34
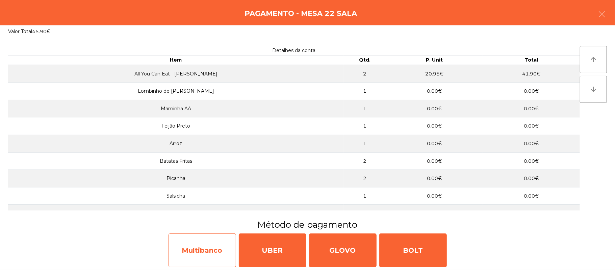
click at [199, 253] on div "Multibanco" at bounding box center [203, 250] width 68 height 34
select select "**"
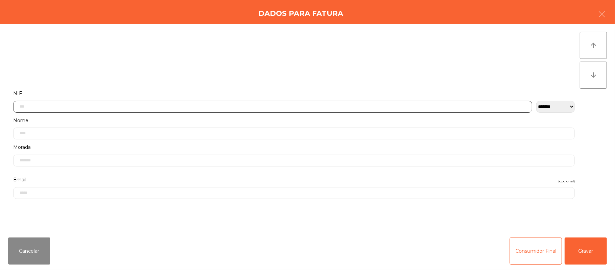
click at [206, 104] on input "text" at bounding box center [272, 107] width 519 height 12
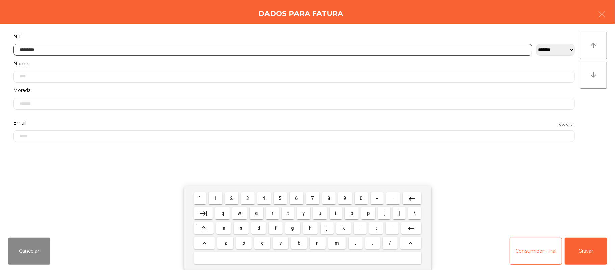
type input "*********"
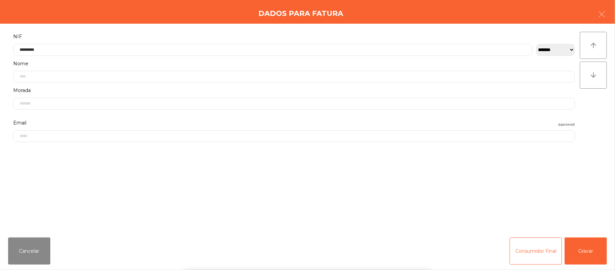
click at [591, 244] on div "` 1 2 3 4 5 6 7 8 9 0 - = keyboard_backspace keyboard_tab q w e r t y u i o p […" at bounding box center [307, 228] width 615 height 84
click at [593, 245] on button "Gravar" at bounding box center [586, 250] width 42 height 27
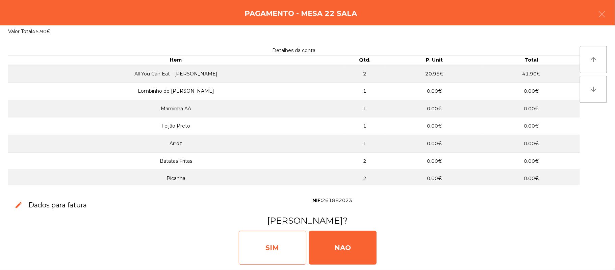
click at [273, 245] on div "SIM" at bounding box center [273, 247] width 68 height 34
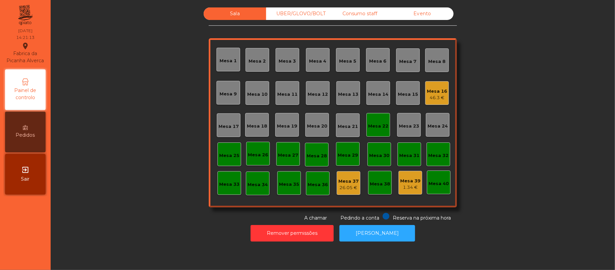
click at [376, 117] on div "Mesa 22" at bounding box center [379, 125] width 24 height 24
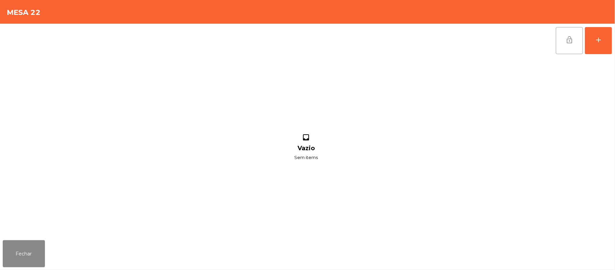
click at [563, 38] on button "lock_open" at bounding box center [569, 40] width 27 height 27
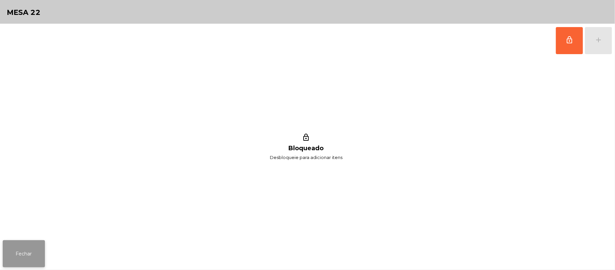
click at [29, 249] on button "Fechar" at bounding box center [24, 253] width 42 height 27
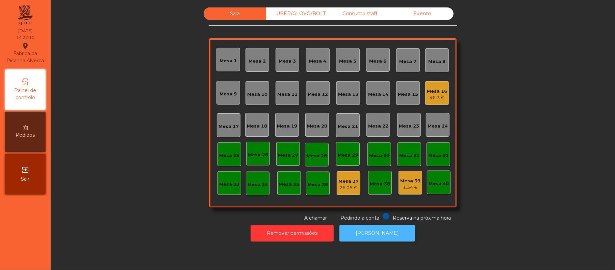
click at [378, 226] on button "[PERSON_NAME]" at bounding box center [378, 233] width 76 height 17
click at [298, 12] on div "UBER/GLOVO/BOLT" at bounding box center [297, 13] width 63 height 13
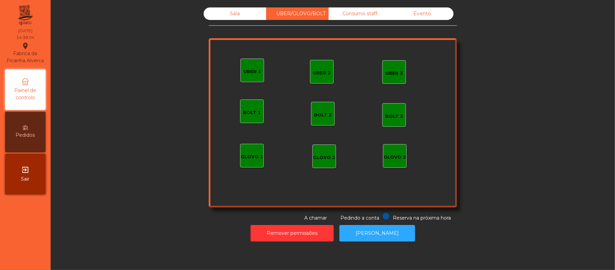
click at [241, 153] on div "GLOVO 1" at bounding box center [252, 156] width 22 height 7
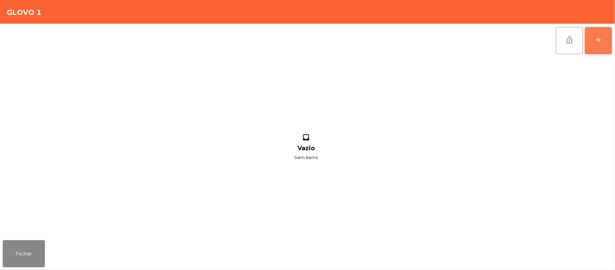
click at [595, 45] on button "add" at bounding box center [598, 40] width 27 height 27
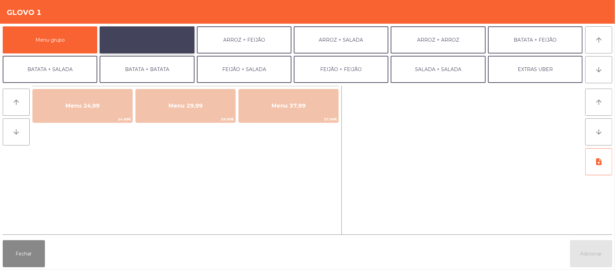
click at [163, 40] on button "ARROZ + BATATAS" at bounding box center [147, 39] width 95 height 27
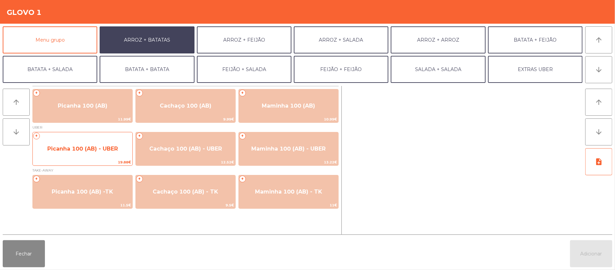
click at [97, 149] on span "Picanha 100 (AB) - UBER" at bounding box center [82, 148] width 71 height 6
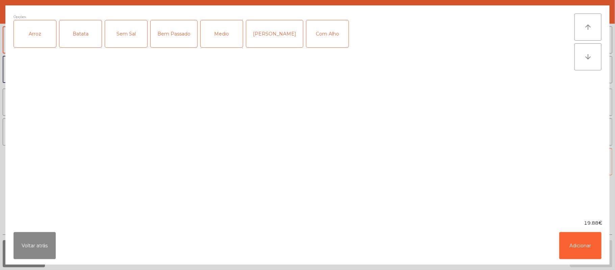
click at [35, 44] on div "Arroz" at bounding box center [35, 33] width 42 height 27
click at [76, 42] on div "Batata" at bounding box center [80, 33] width 42 height 27
click at [221, 32] on div "Medio" at bounding box center [222, 33] width 42 height 27
click at [584, 243] on button "Adicionar" at bounding box center [581, 245] width 42 height 27
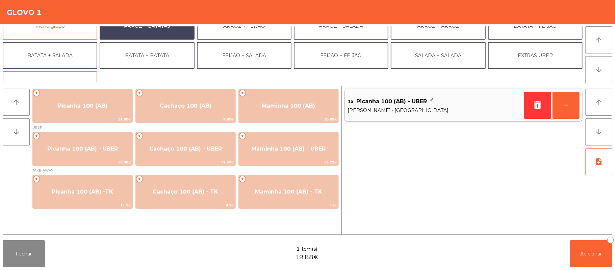
scroll to position [20, 0]
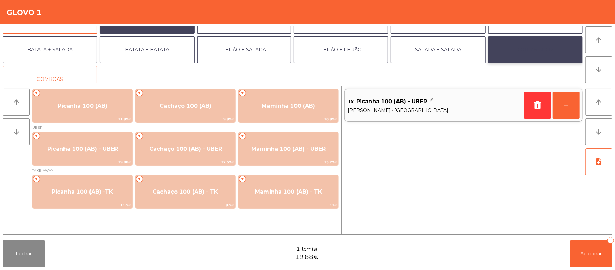
click at [522, 51] on button "EXTRAS UBER" at bounding box center [535, 49] width 95 height 27
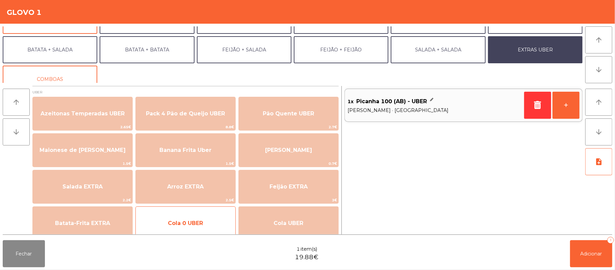
click at [203, 222] on span "Cola 0 UBER" at bounding box center [185, 223] width 35 height 6
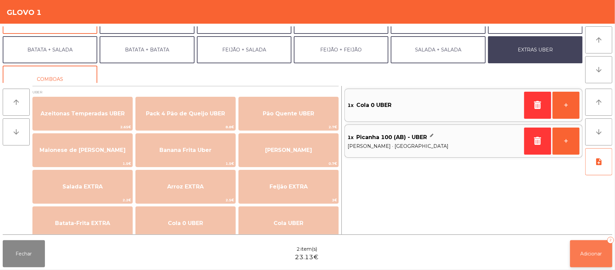
click at [593, 256] on span "Adicionar" at bounding box center [592, 253] width 22 height 6
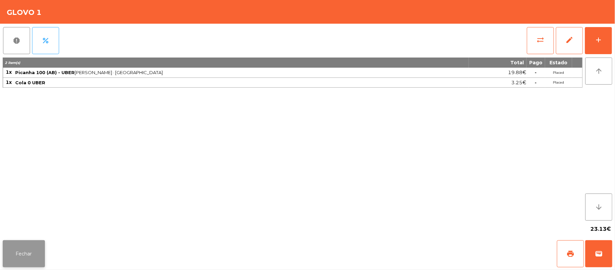
click at [21, 253] on button "Fechar" at bounding box center [24, 253] width 42 height 27
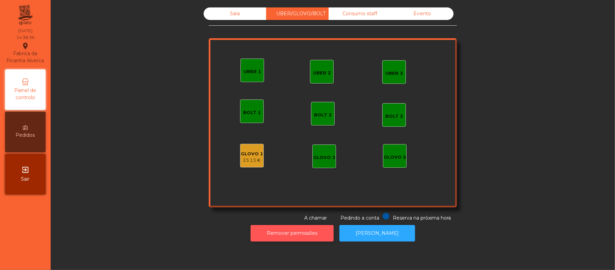
click at [279, 239] on button "Remover permissões" at bounding box center [292, 233] width 83 height 17
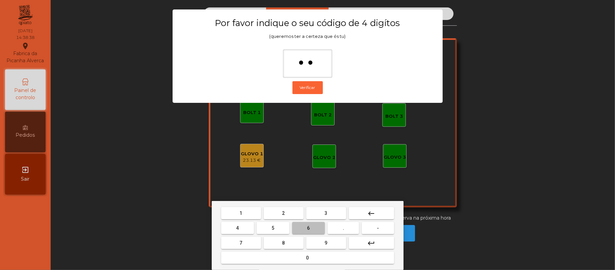
type input "***"
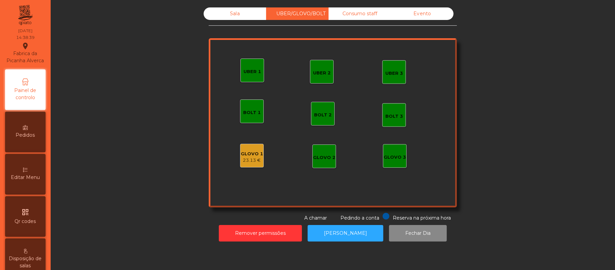
click at [247, 161] on div "23.13 €" at bounding box center [252, 160] width 22 height 7
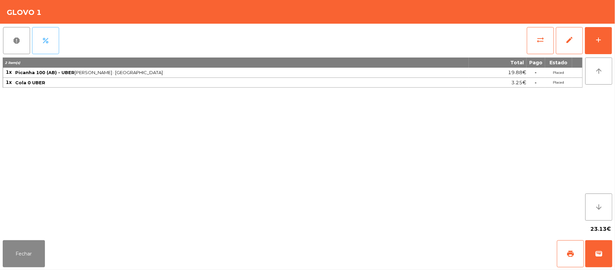
click at [53, 41] on button "percent" at bounding box center [45, 40] width 27 height 27
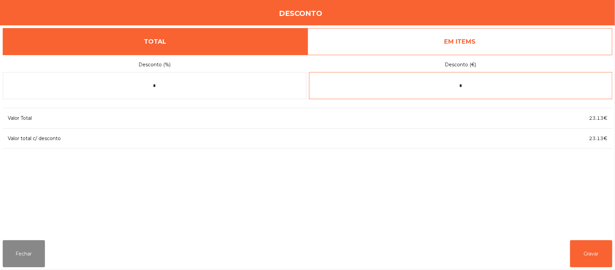
click at [474, 88] on input "*" at bounding box center [461, 85] width 304 height 27
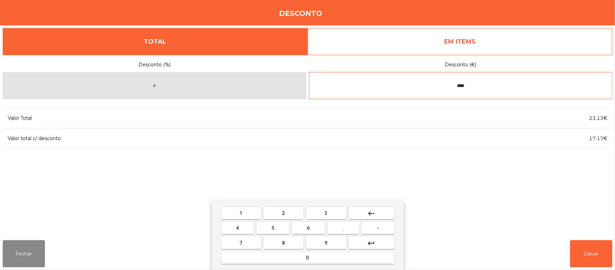
type input "****"
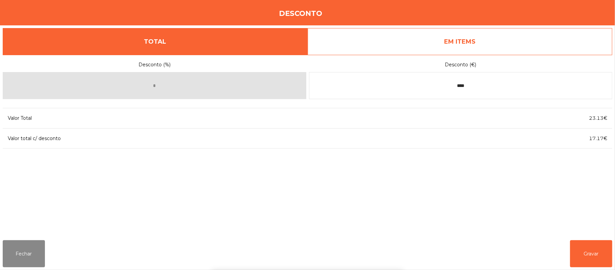
click at [592, 253] on div "1 2 3 keyboard_backspace 4 5 6 . - 7 8 9 keyboard_return 0" at bounding box center [307, 235] width 615 height 69
click at [594, 249] on button "Gravar" at bounding box center [591, 253] width 42 height 27
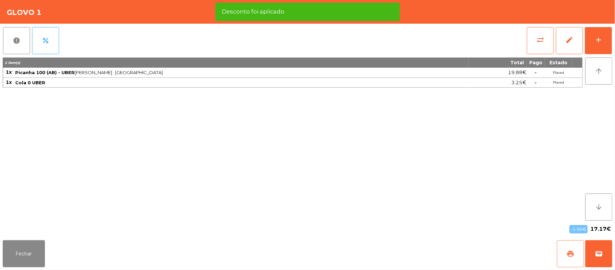
click at [563, 247] on button "print" at bounding box center [570, 253] width 27 height 27
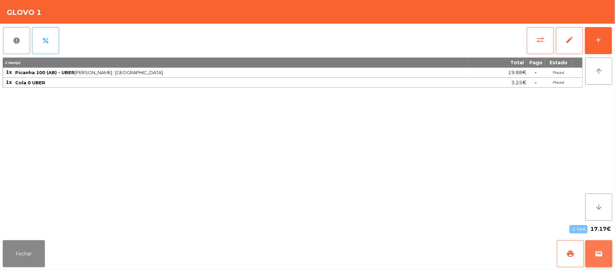
click at [599, 251] on span "wallet" at bounding box center [599, 253] width 8 height 8
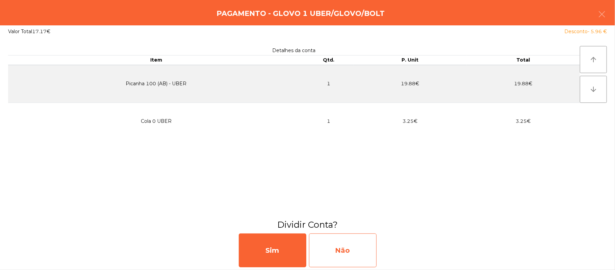
click at [338, 250] on div "Não" at bounding box center [343, 250] width 68 height 34
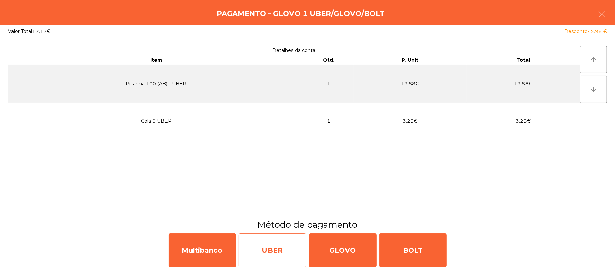
click at [281, 257] on div "UBER" at bounding box center [273, 250] width 68 height 34
select select "**"
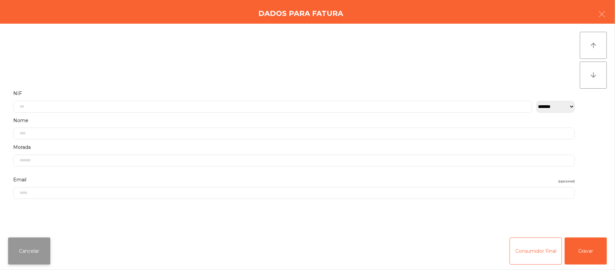
click at [41, 250] on button "Cancelar" at bounding box center [29, 250] width 42 height 27
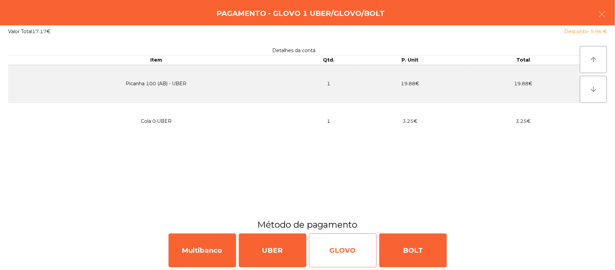
click at [343, 242] on div "GLOVO" at bounding box center [343, 250] width 68 height 34
select select "**"
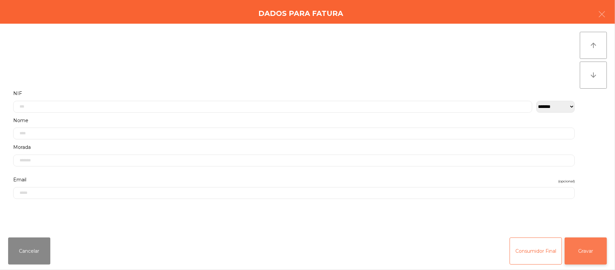
click at [594, 249] on button "Gravar" at bounding box center [586, 250] width 42 height 27
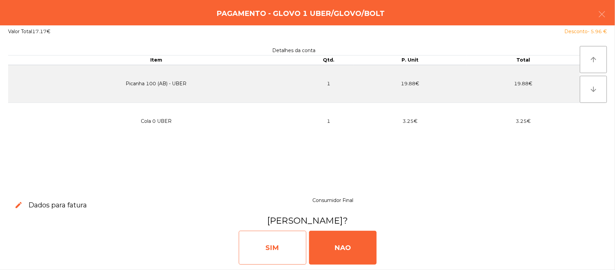
click at [267, 243] on div "SIM" at bounding box center [273, 247] width 68 height 34
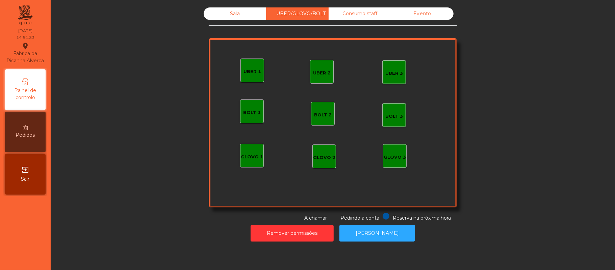
click at [241, 15] on div "Sala" at bounding box center [235, 13] width 63 height 13
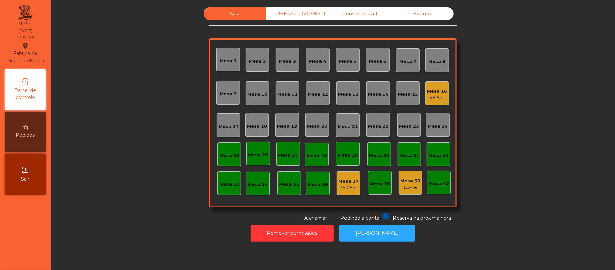
click at [306, 16] on div "UBER/GLOVO/BOLT" at bounding box center [297, 13] width 63 height 13
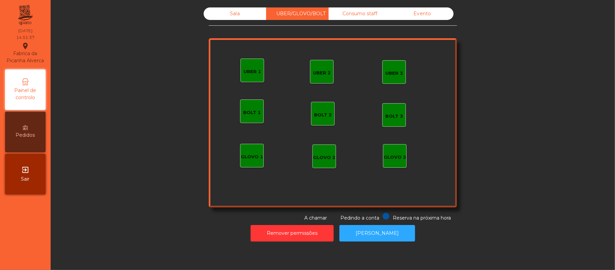
click at [368, 13] on div "Consumo staff" at bounding box center [360, 13] width 63 height 13
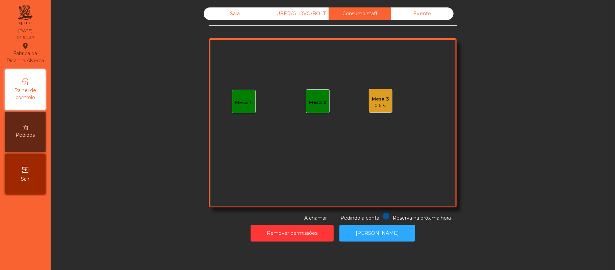
click at [382, 101] on div "Mesa 3" at bounding box center [380, 99] width 17 height 7
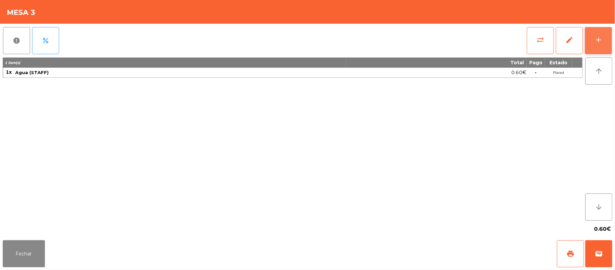
click at [597, 41] on div "add" at bounding box center [599, 40] width 8 height 8
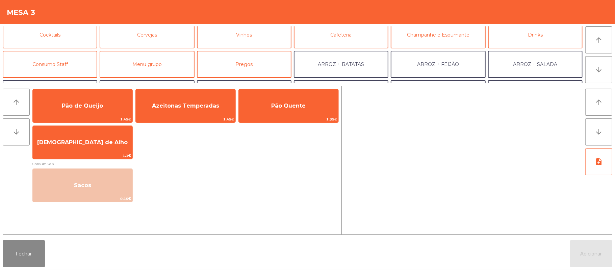
scroll to position [54, 0]
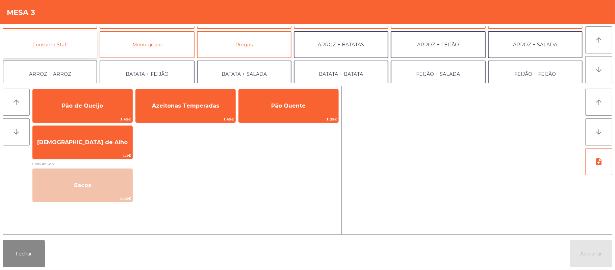
click at [68, 42] on button "Consumo Staff" at bounding box center [50, 44] width 95 height 27
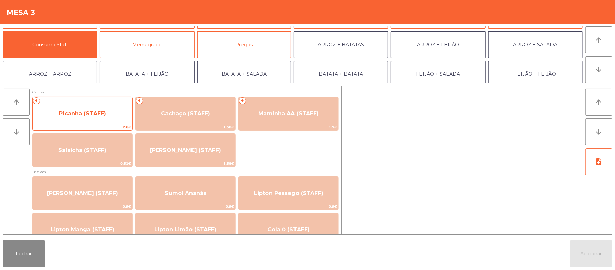
click at [98, 111] on span "Picanha (STAFF)" at bounding box center [82, 113] width 47 height 6
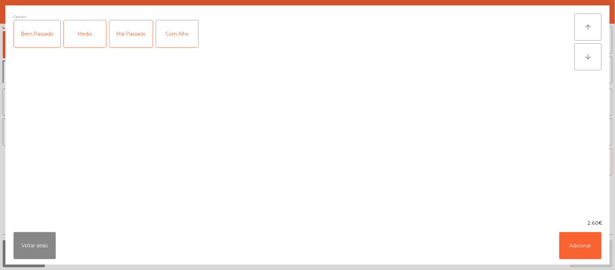
click at [88, 34] on div "Medio" at bounding box center [85, 33] width 42 height 27
click at [576, 239] on button "Adicionar" at bounding box center [581, 245] width 42 height 27
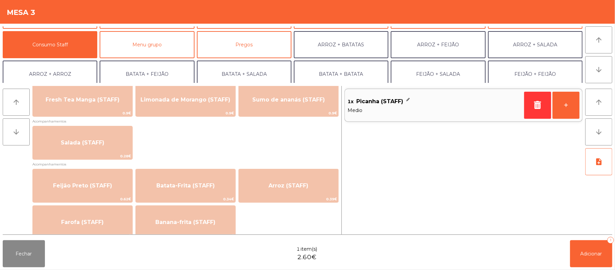
scroll to position [282, 0]
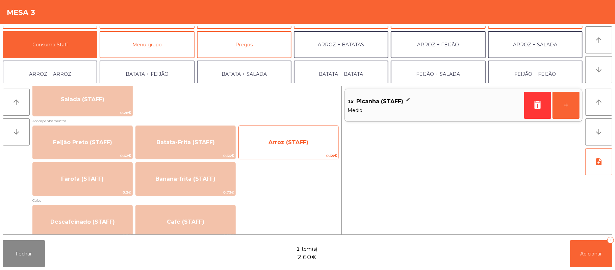
click at [295, 143] on span "Arroz (STAFF)" at bounding box center [289, 142] width 40 height 6
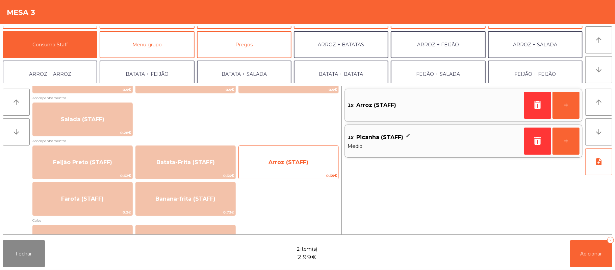
scroll to position [261, 0]
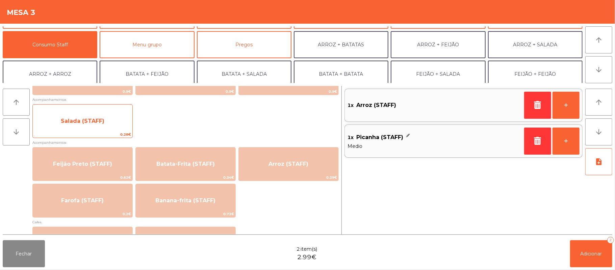
click at [107, 117] on span "Salada (STAFF)" at bounding box center [83, 121] width 100 height 18
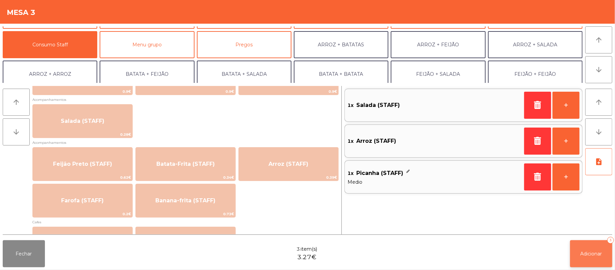
click at [579, 247] on button "Adicionar 3" at bounding box center [591, 253] width 42 height 27
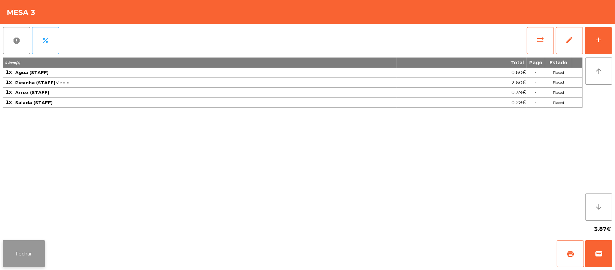
click at [22, 250] on button "Fechar" at bounding box center [24, 253] width 42 height 27
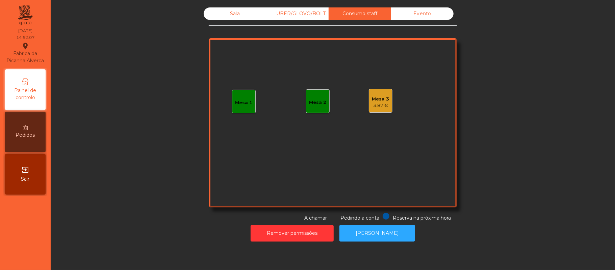
click at [237, 112] on div "Mesa 1" at bounding box center [244, 102] width 24 height 24
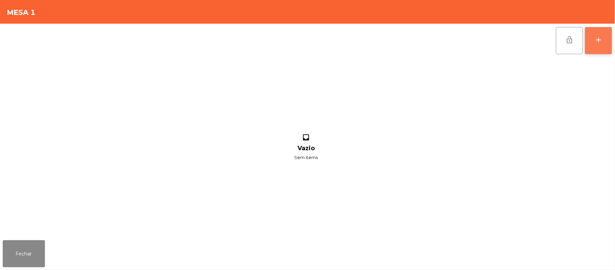
click at [610, 46] on button "add" at bounding box center [598, 40] width 27 height 27
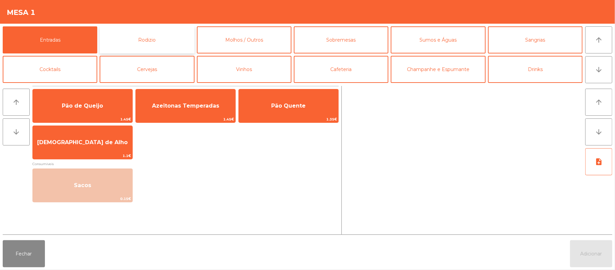
click at [166, 30] on button "Rodizio" at bounding box center [147, 39] width 95 height 27
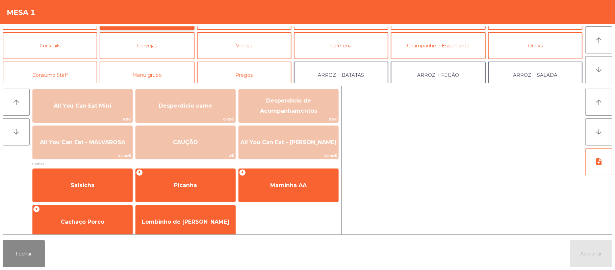
scroll to position [30, 0]
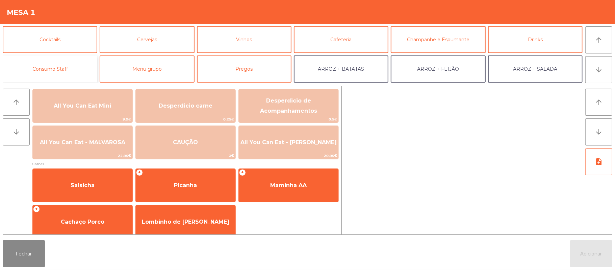
click at [69, 63] on button "Consumo Staff" at bounding box center [50, 68] width 95 height 27
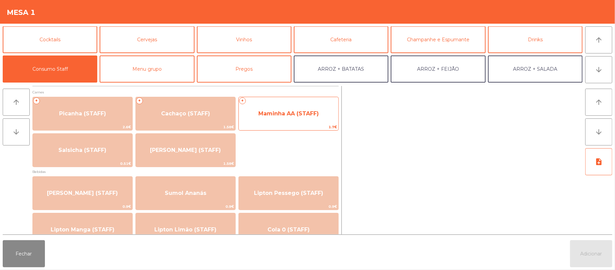
click at [287, 119] on span "Maminha AA (STAFF)" at bounding box center [289, 113] width 100 height 18
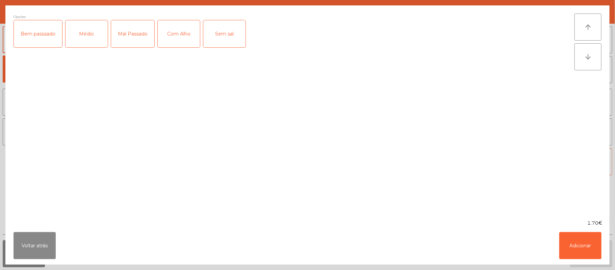
click at [98, 38] on div "Médio" at bounding box center [87, 33] width 42 height 27
click at [176, 43] on div "Com Alho" at bounding box center [179, 33] width 42 height 27
click at [587, 242] on button "Adicionar" at bounding box center [581, 245] width 42 height 27
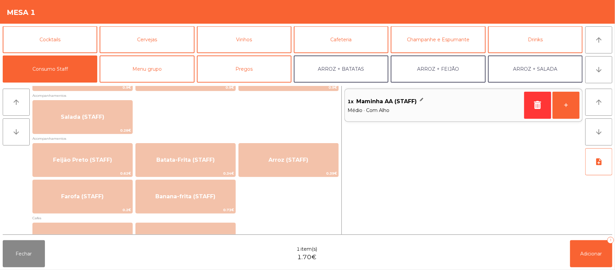
scroll to position [264, 0]
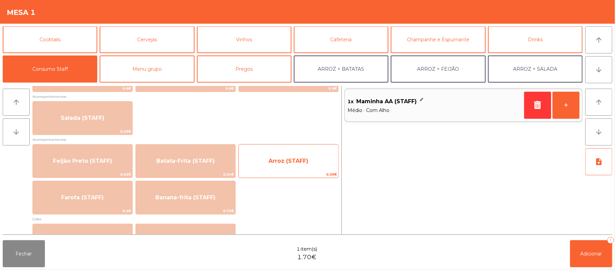
click at [305, 160] on span "Arroz (STAFF)" at bounding box center [289, 160] width 40 height 6
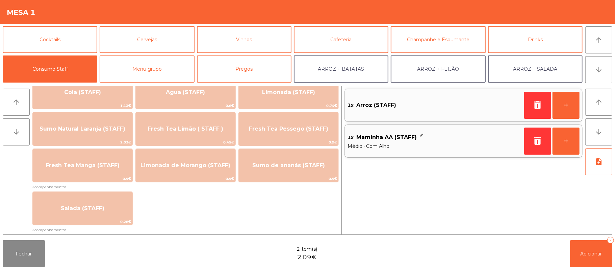
scroll to position [175, 0]
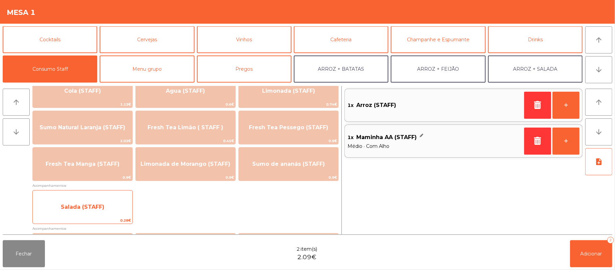
click at [115, 211] on span "Salada (STAFF)" at bounding box center [83, 207] width 100 height 18
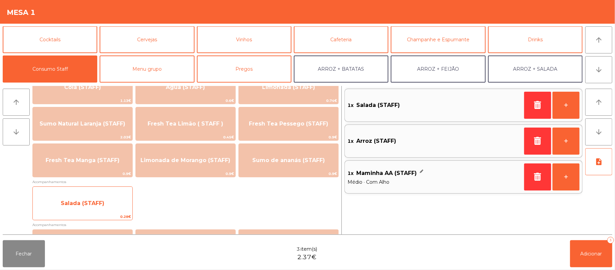
scroll to position [184, 0]
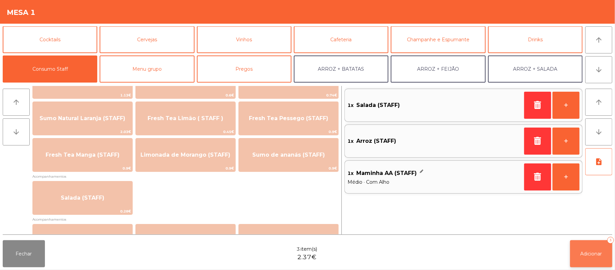
click at [597, 257] on button "Adicionar 3" at bounding box center [591, 253] width 42 height 27
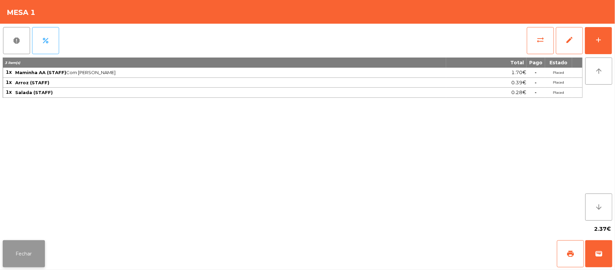
click at [16, 253] on button "Fechar" at bounding box center [24, 253] width 42 height 27
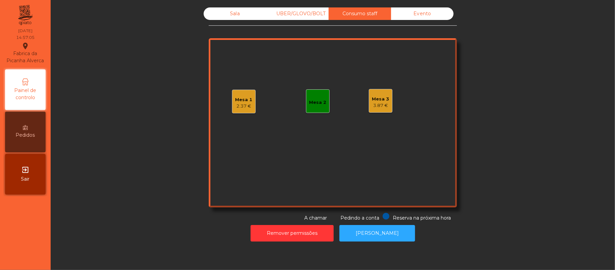
click at [245, 11] on div "Sala" at bounding box center [235, 13] width 63 height 13
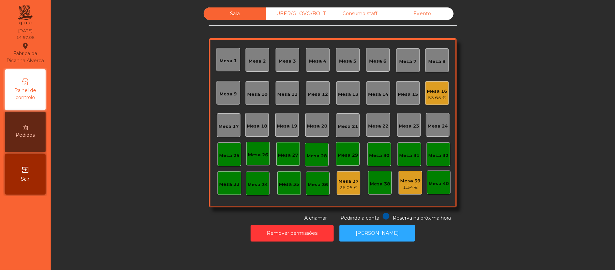
click at [418, 179] on div "Mesa 39 1.34 €" at bounding box center [411, 183] width 24 height 24
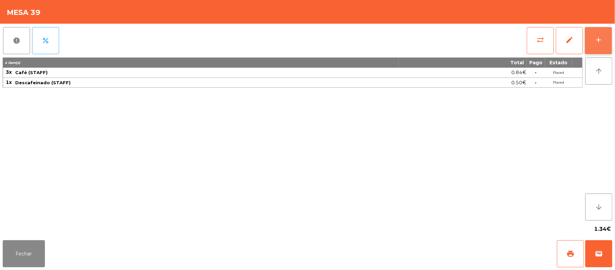
click at [599, 34] on button "add" at bounding box center [598, 40] width 27 height 27
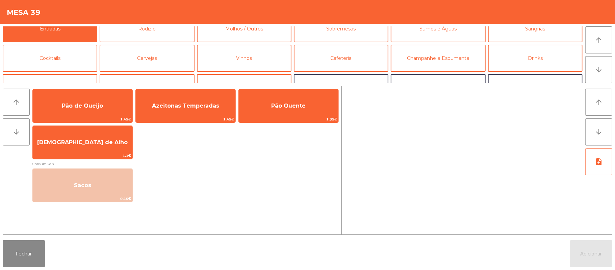
scroll to position [38, 0]
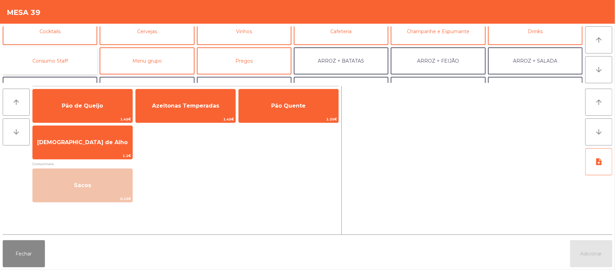
click at [82, 60] on button "Consumo Staff" at bounding box center [50, 60] width 95 height 27
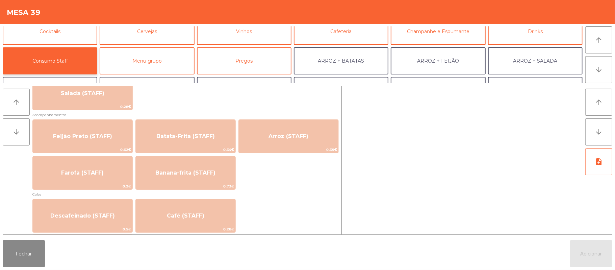
scroll to position [289, 0]
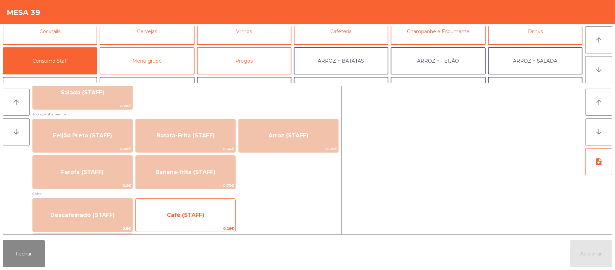
click at [230, 228] on span "0.28€" at bounding box center [186, 228] width 100 height 6
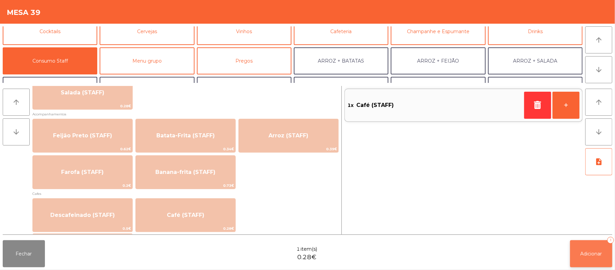
click at [603, 263] on button "Adicionar 1" at bounding box center [591, 253] width 42 height 27
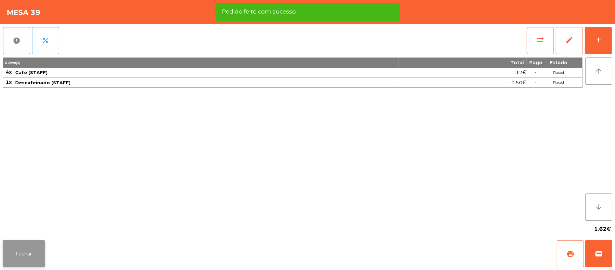
click at [30, 264] on button "Fechar" at bounding box center [24, 253] width 42 height 27
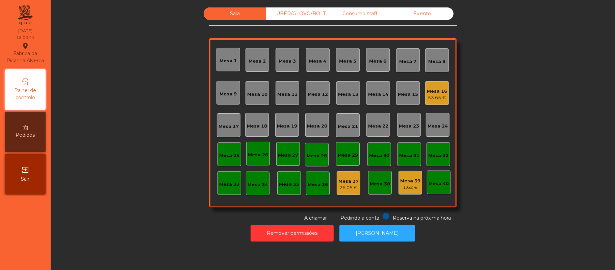
click at [433, 91] on div "Mesa 16" at bounding box center [437, 91] width 20 height 7
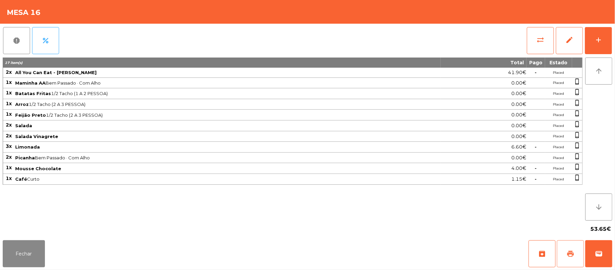
click at [566, 248] on button "print" at bounding box center [570, 253] width 27 height 27
click at [599, 244] on button "wallet" at bounding box center [599, 253] width 27 height 27
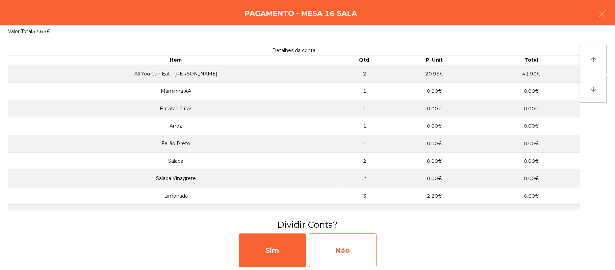
click at [354, 246] on div "Não" at bounding box center [343, 250] width 68 height 34
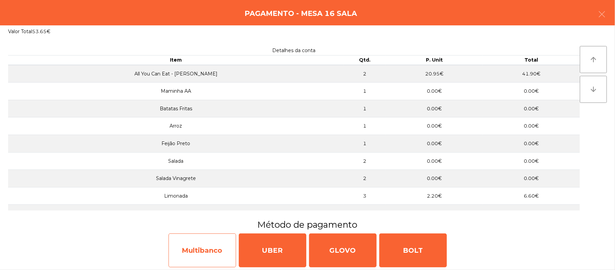
click at [207, 240] on div "Multibanco" at bounding box center [203, 250] width 68 height 34
select select "**"
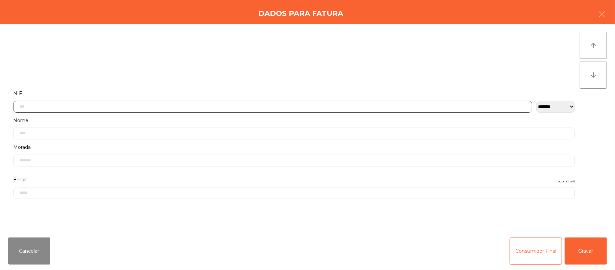
click at [168, 104] on input "text" at bounding box center [272, 107] width 519 height 12
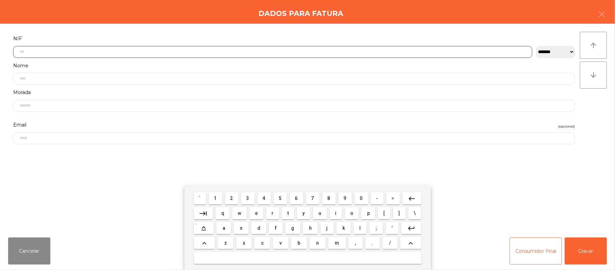
scroll to position [57, 0]
type input "*********"
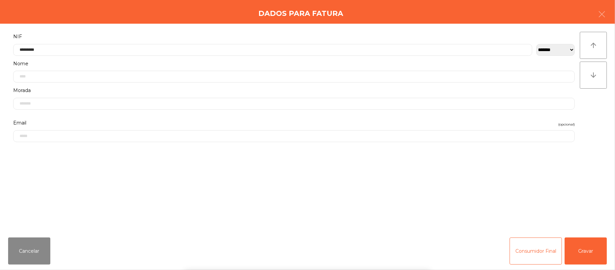
click at [591, 253] on div "` 1 2 3 4 5 6 7 8 9 0 - = keyboard_backspace keyboard_tab q w e r t y u i o p […" at bounding box center [307, 228] width 615 height 84
click at [592, 249] on button "Gravar" at bounding box center [586, 250] width 42 height 27
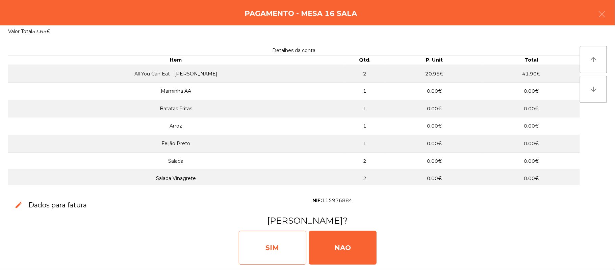
click at [267, 251] on div "SIM" at bounding box center [273, 247] width 68 height 34
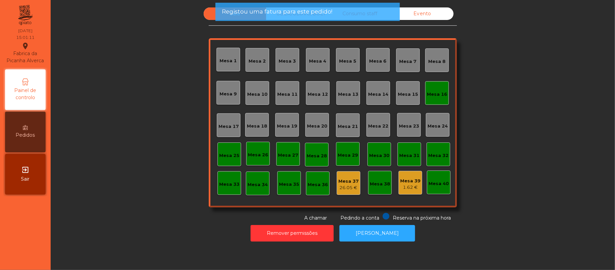
click at [428, 97] on div "Mesa 16" at bounding box center [437, 94] width 20 height 7
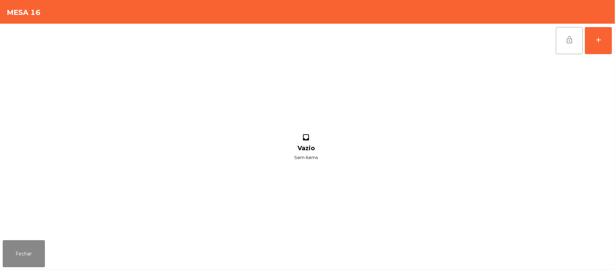
click at [564, 39] on button "lock_open" at bounding box center [569, 40] width 27 height 27
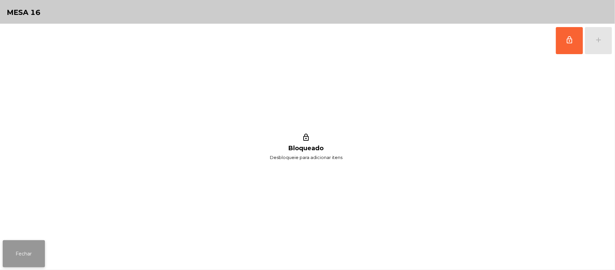
click at [22, 242] on button "Fechar" at bounding box center [24, 253] width 42 height 27
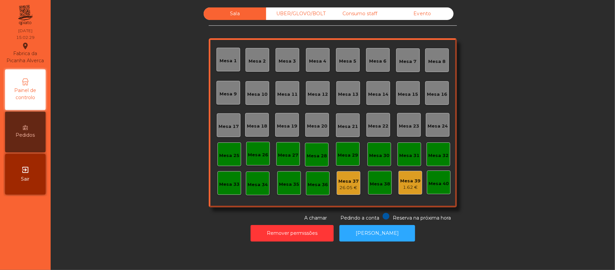
click at [428, 13] on div "Evento" at bounding box center [422, 13] width 63 height 13
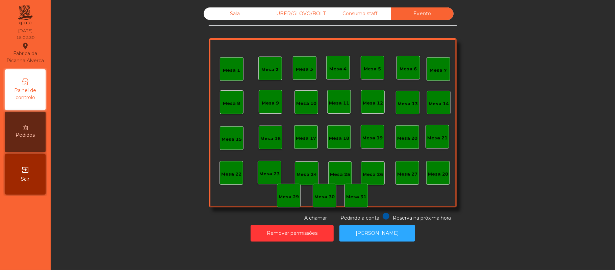
click at [360, 16] on div "Consumo staff" at bounding box center [360, 13] width 63 height 13
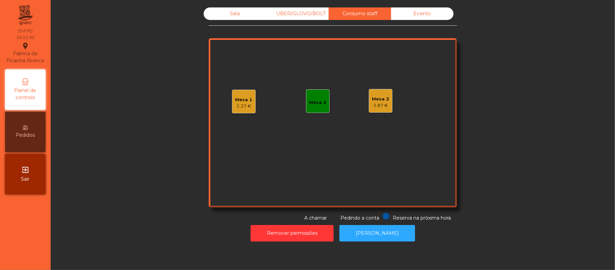
click at [297, 15] on div "UBER/GLOVO/BOLT" at bounding box center [297, 13] width 63 height 13
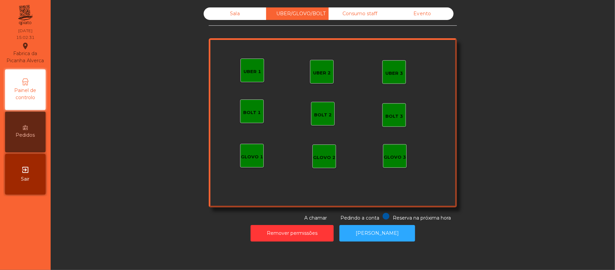
click at [247, 15] on div "Sala" at bounding box center [235, 13] width 63 height 13
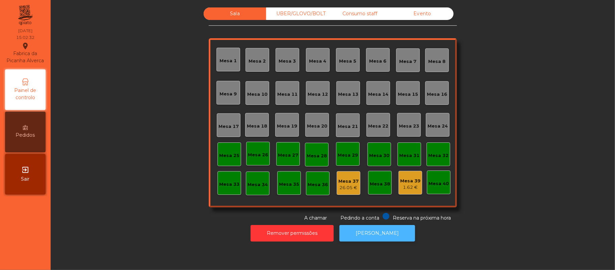
click at [384, 233] on button "[PERSON_NAME]" at bounding box center [378, 233] width 76 height 17
click at [384, 226] on button "[PERSON_NAME]" at bounding box center [378, 233] width 76 height 17
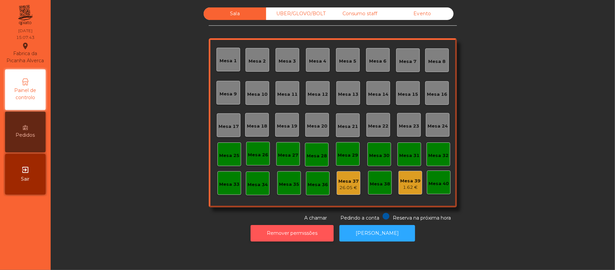
click at [311, 232] on button "Remover permissões" at bounding box center [292, 233] width 83 height 17
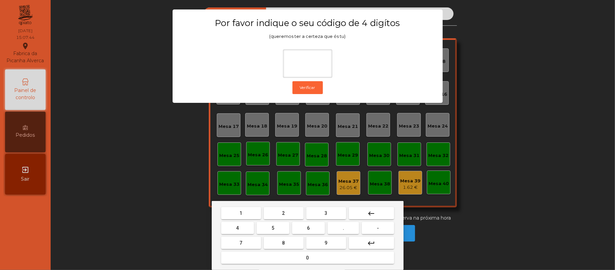
click at [279, 214] on button "2" at bounding box center [284, 213] width 40 height 12
click at [308, 228] on span "6" at bounding box center [308, 227] width 3 height 5
click at [246, 212] on button "1" at bounding box center [241, 213] width 40 height 12
click at [273, 228] on span "5" at bounding box center [273, 227] width 3 height 5
type input "****"
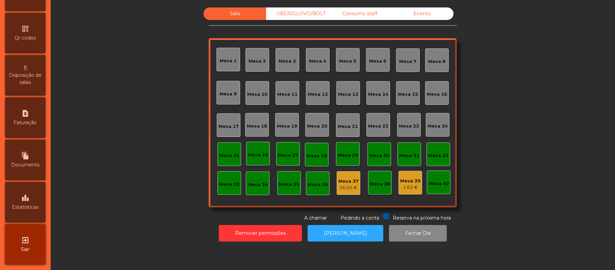
click at [37, 197] on div "leaderboard Estatísticas" at bounding box center [25, 202] width 41 height 41
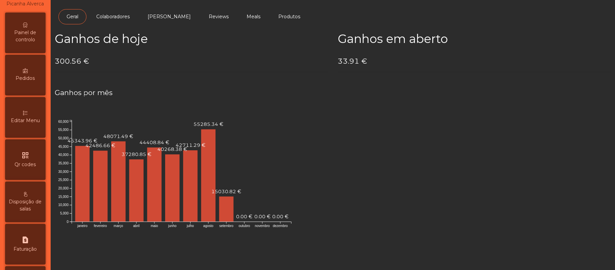
scroll to position [34, 0]
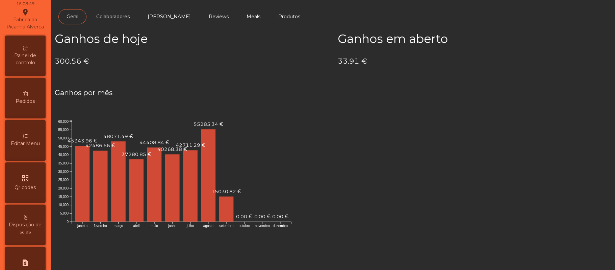
click at [24, 63] on span "Painel de controlo" at bounding box center [25, 59] width 37 height 14
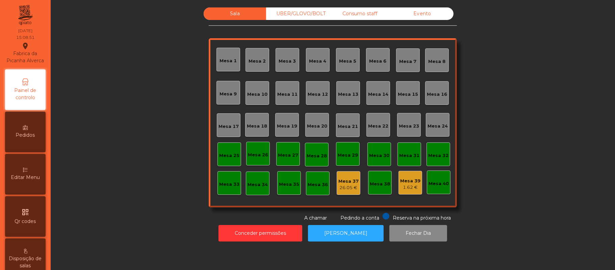
click at [308, 14] on div "UBER/GLOVO/BOLT" at bounding box center [297, 13] width 63 height 13
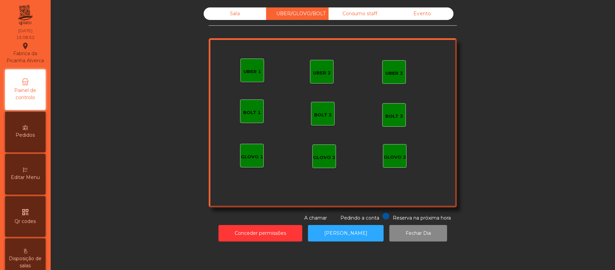
click at [365, 20] on div "Consumo staff" at bounding box center [360, 13] width 63 height 13
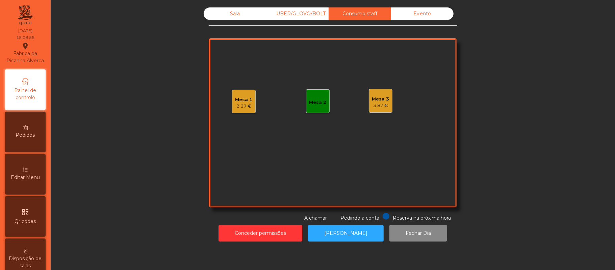
click at [244, 105] on div "2.37 €" at bounding box center [243, 106] width 17 height 7
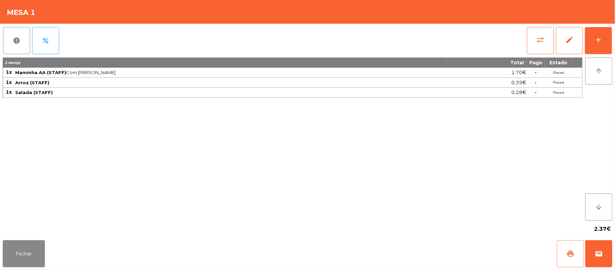
click at [563, 249] on button "print" at bounding box center [570, 253] width 27 height 27
click at [15, 249] on button "Fechar" at bounding box center [24, 253] width 42 height 27
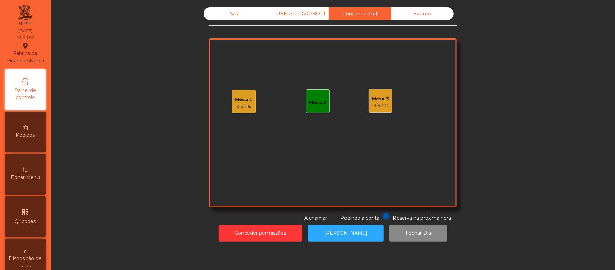
click at [231, 14] on div "Sala" at bounding box center [235, 13] width 63 height 13
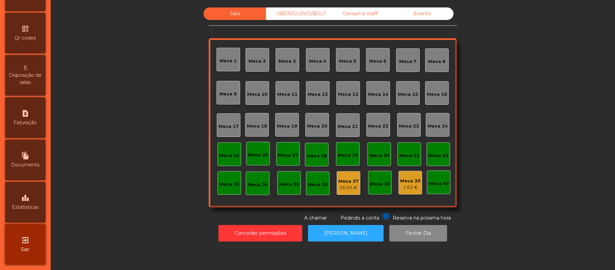
click at [36, 203] on div "leaderboard Estatísticas" at bounding box center [25, 202] width 41 height 41
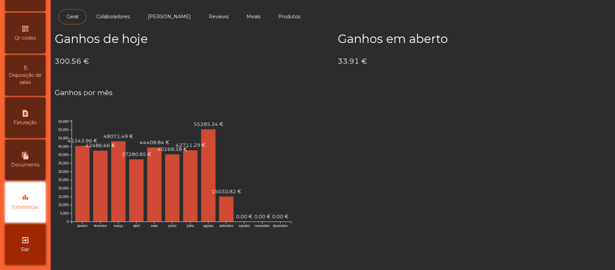
scroll to position [190, 0]
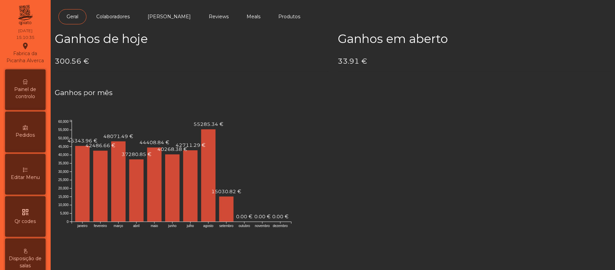
scroll to position [1, 0]
click at [23, 99] on span "Painel de controlo" at bounding box center [25, 91] width 37 height 14
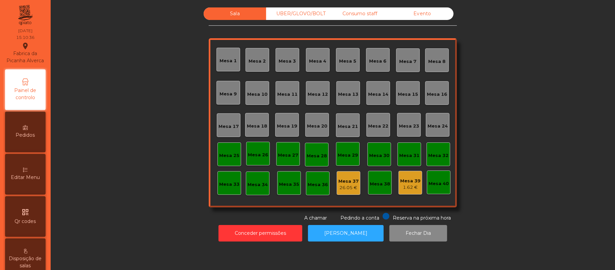
click at [427, 17] on div "Evento" at bounding box center [422, 13] width 63 height 13
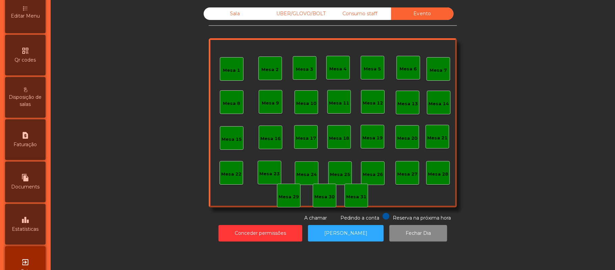
scroll to position [164, 0]
click at [29, 221] on icon "leaderboard" at bounding box center [25, 217] width 8 height 8
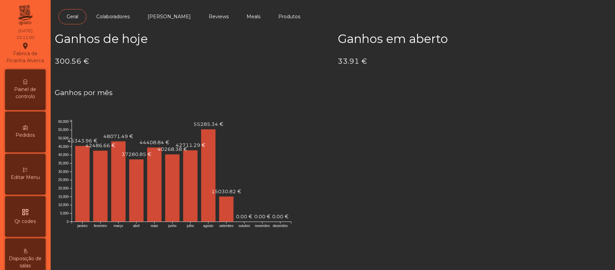
click at [29, 92] on span "Painel de controlo" at bounding box center [25, 93] width 37 height 14
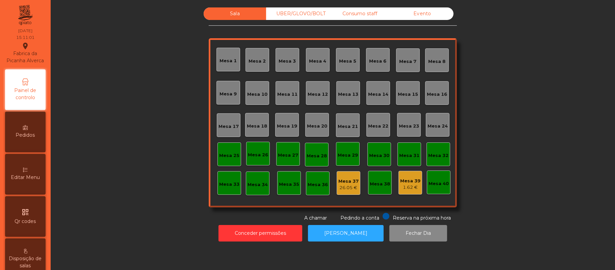
click at [288, 15] on div "UBER/GLOVO/BOLT" at bounding box center [297, 13] width 63 height 13
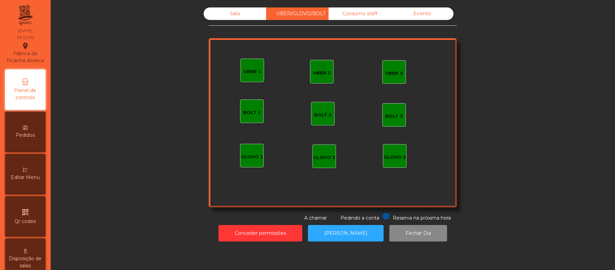
click at [361, 15] on div "Consumo staff" at bounding box center [360, 13] width 63 height 13
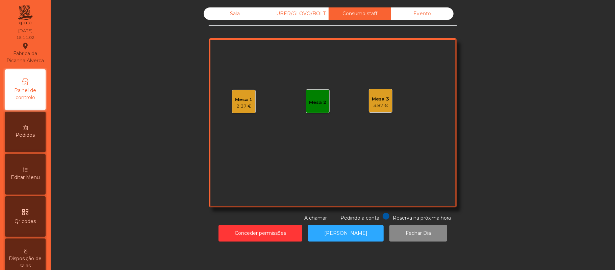
click at [429, 11] on div "Evento" at bounding box center [422, 13] width 63 height 13
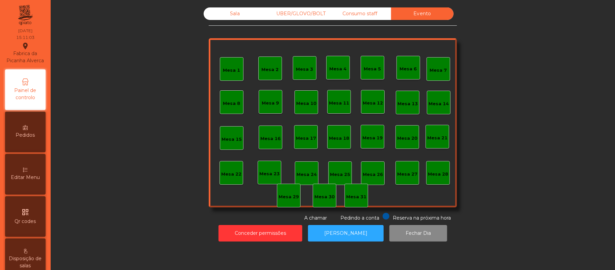
click at [368, 15] on div "Consumo staff" at bounding box center [360, 13] width 63 height 13
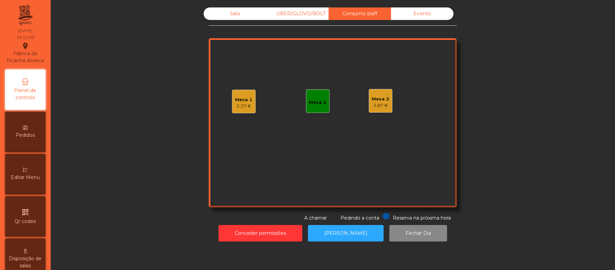
click at [308, 14] on div "UBER/GLOVO/BOLT" at bounding box center [297, 13] width 63 height 13
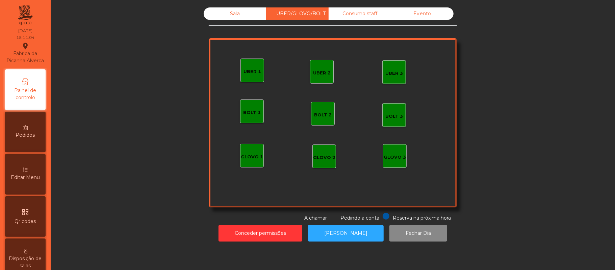
click at [231, 14] on div "Sala" at bounding box center [235, 13] width 63 height 13
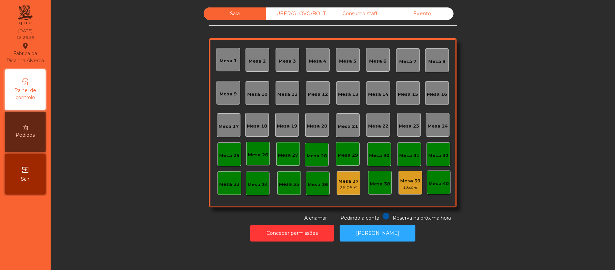
click at [341, 184] on div "26.05 €" at bounding box center [349, 187] width 20 height 7
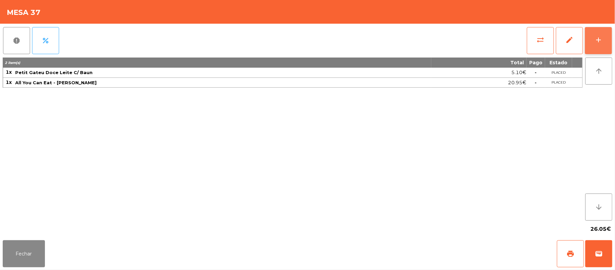
click at [592, 41] on button "add" at bounding box center [598, 40] width 27 height 27
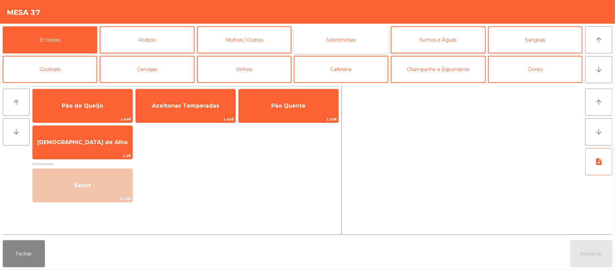
click at [337, 44] on button "Sobremesas" at bounding box center [341, 39] width 95 height 27
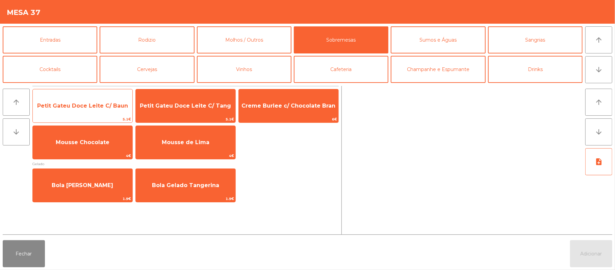
click at [80, 107] on span "Petit Gateu Doce Leite C/ Baun" at bounding box center [82, 105] width 91 height 6
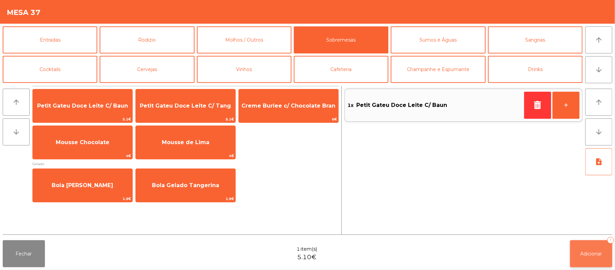
click at [591, 253] on span "Adicionar" at bounding box center [592, 253] width 22 height 6
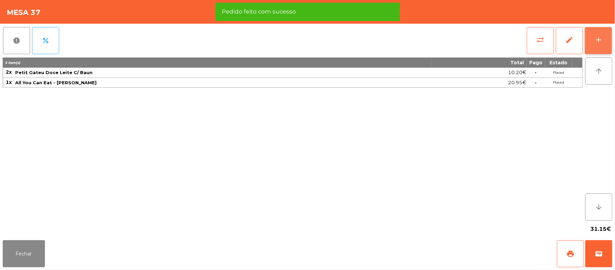
click at [594, 36] on button "add" at bounding box center [598, 40] width 27 height 27
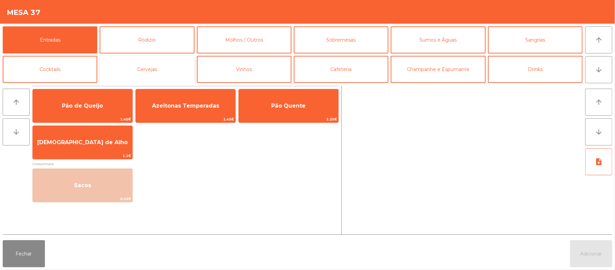
click at [176, 70] on button "Cervejas" at bounding box center [147, 69] width 95 height 27
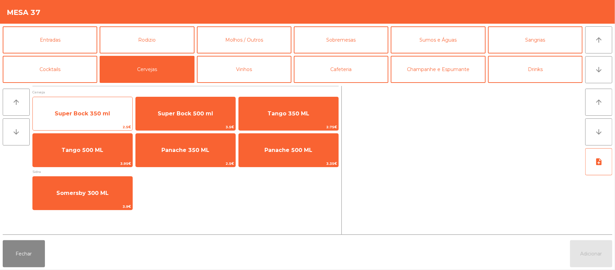
click at [106, 114] on span "Super Bock 350 ml" at bounding box center [82, 113] width 55 height 6
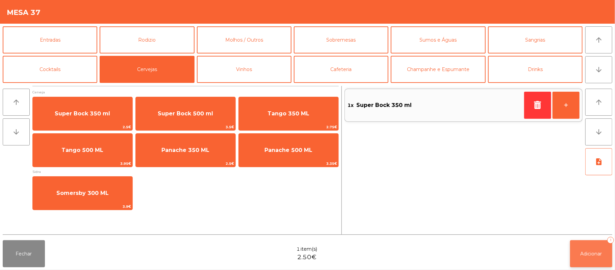
click at [591, 257] on button "Adicionar 1" at bounding box center [591, 253] width 42 height 27
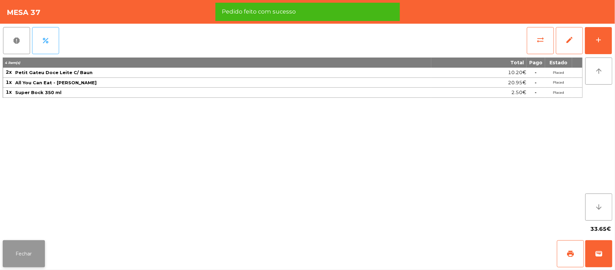
click at [19, 254] on button "Fechar" at bounding box center [24, 253] width 42 height 27
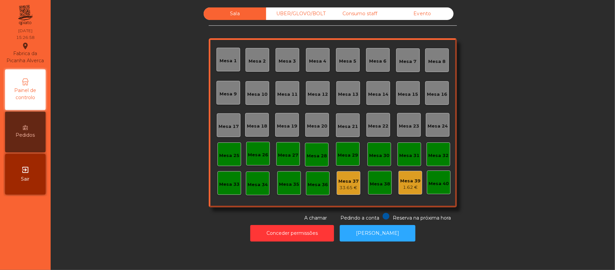
click at [234, 61] on div "Mesa 1" at bounding box center [229, 60] width 24 height 24
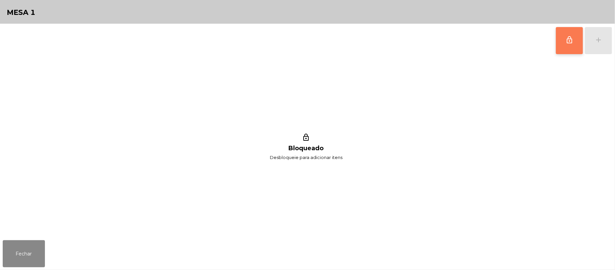
click at [563, 50] on button "lock_outline" at bounding box center [569, 40] width 27 height 27
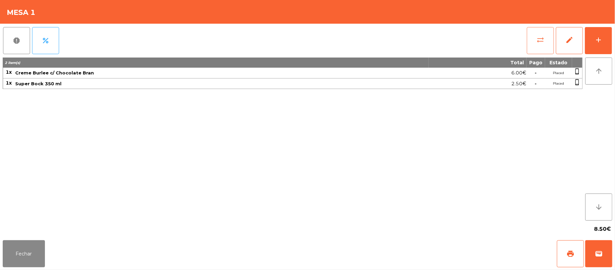
click at [527, 40] on button "sync_alt" at bounding box center [540, 40] width 27 height 27
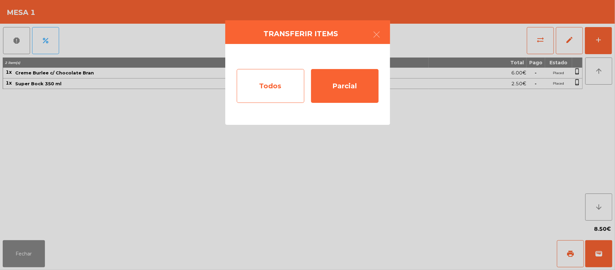
click at [281, 86] on div "Todos" at bounding box center [271, 86] width 68 height 34
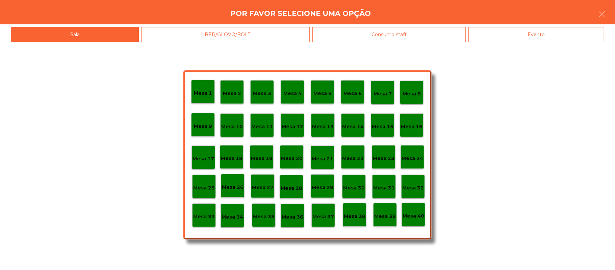
click at [324, 214] on p "Mesa 37" at bounding box center [324, 217] width 22 height 8
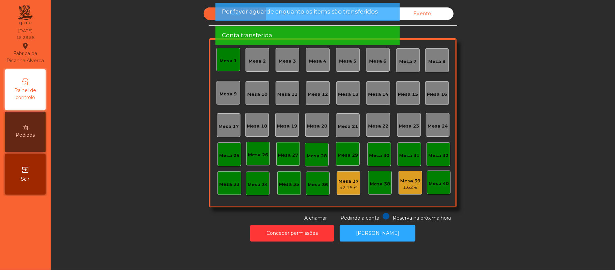
click at [229, 57] on div "Mesa 1" at bounding box center [228, 60] width 17 height 7
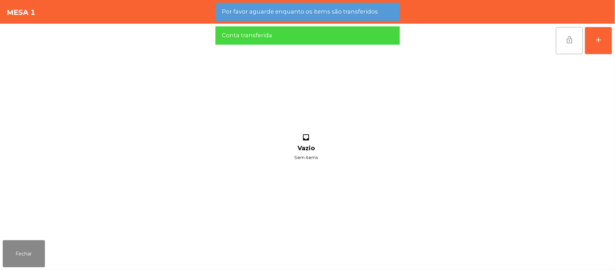
click at [564, 32] on button "lock_open" at bounding box center [569, 40] width 27 height 27
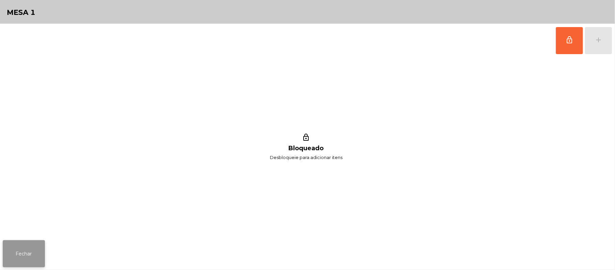
click at [33, 252] on button "Fechar" at bounding box center [24, 253] width 42 height 27
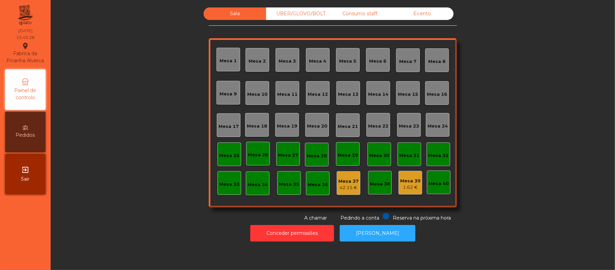
click at [296, 10] on div "UBER/GLOVO/BOLT" at bounding box center [297, 13] width 63 height 13
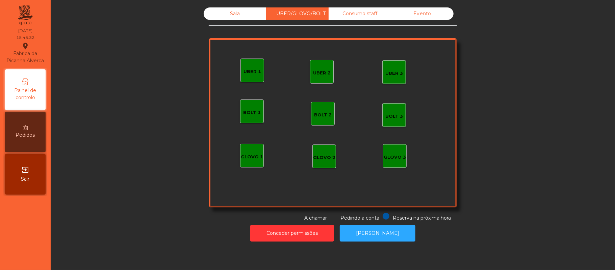
click at [366, 19] on div "Consumo staff" at bounding box center [360, 13] width 63 height 13
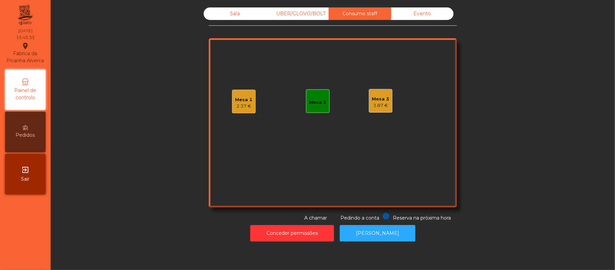
click at [427, 14] on div "Evento" at bounding box center [422, 13] width 63 height 13
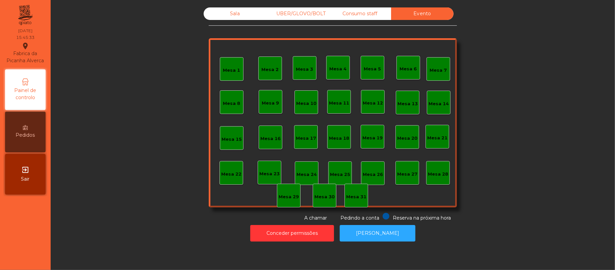
click at [367, 14] on div "Consumo staff" at bounding box center [360, 13] width 63 height 13
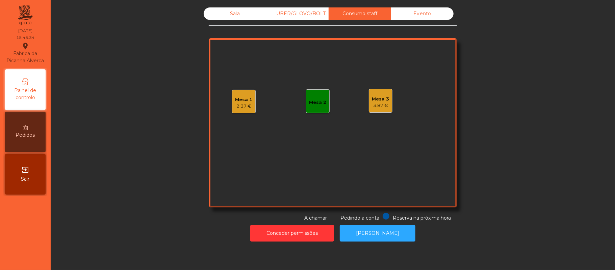
click at [307, 16] on div "UBER/GLOVO/BOLT" at bounding box center [297, 13] width 63 height 13
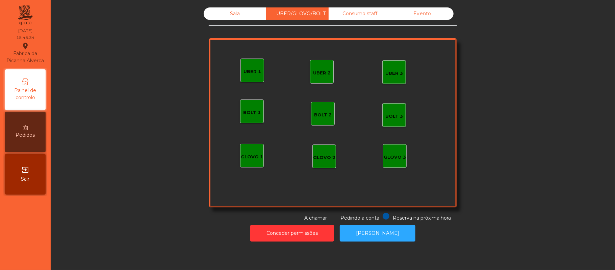
click at [236, 16] on div "Sala" at bounding box center [235, 13] width 63 height 13
